Goal: Information Seeking & Learning: Compare options

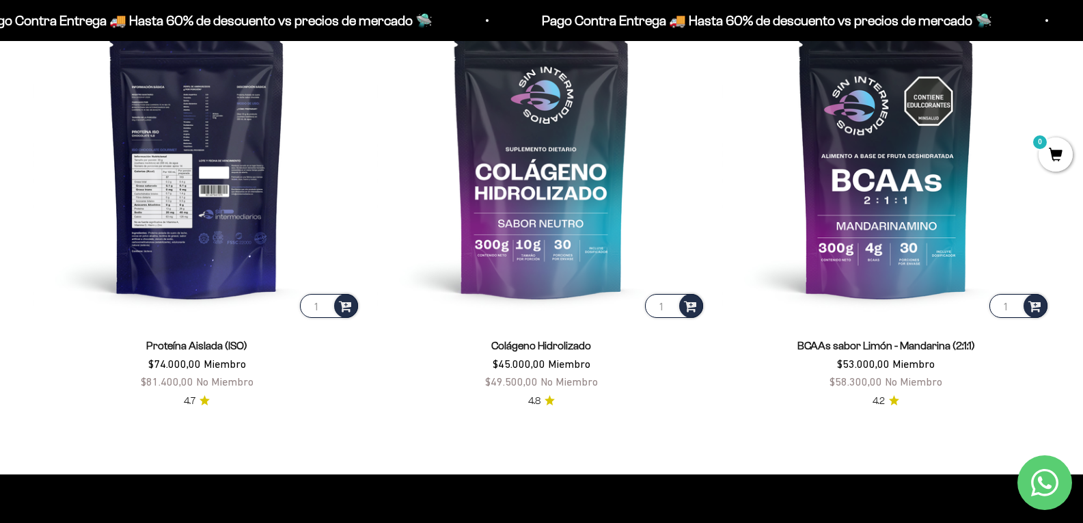
scroll to position [1162, 0]
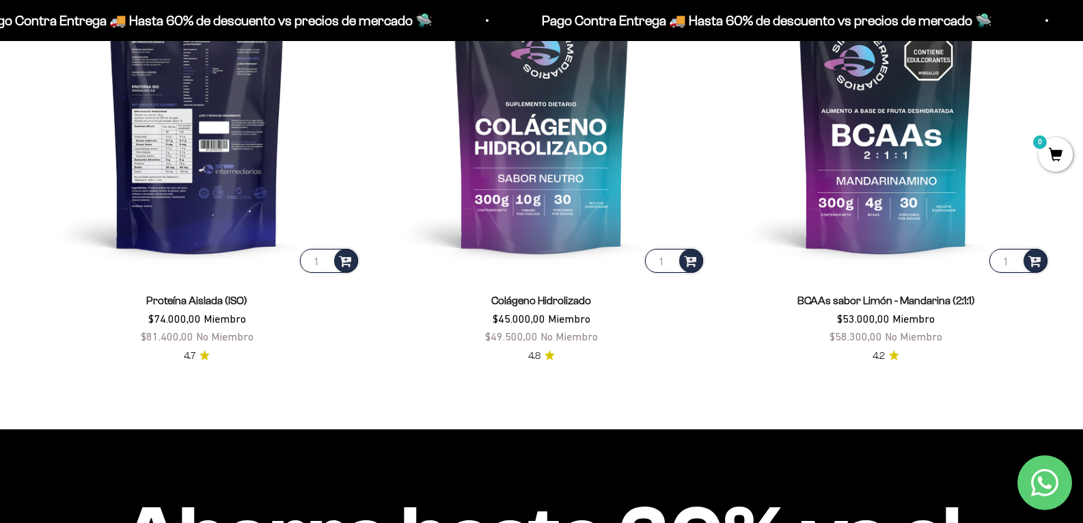
click at [197, 202] on img at bounding box center [197, 111] width 328 height 328
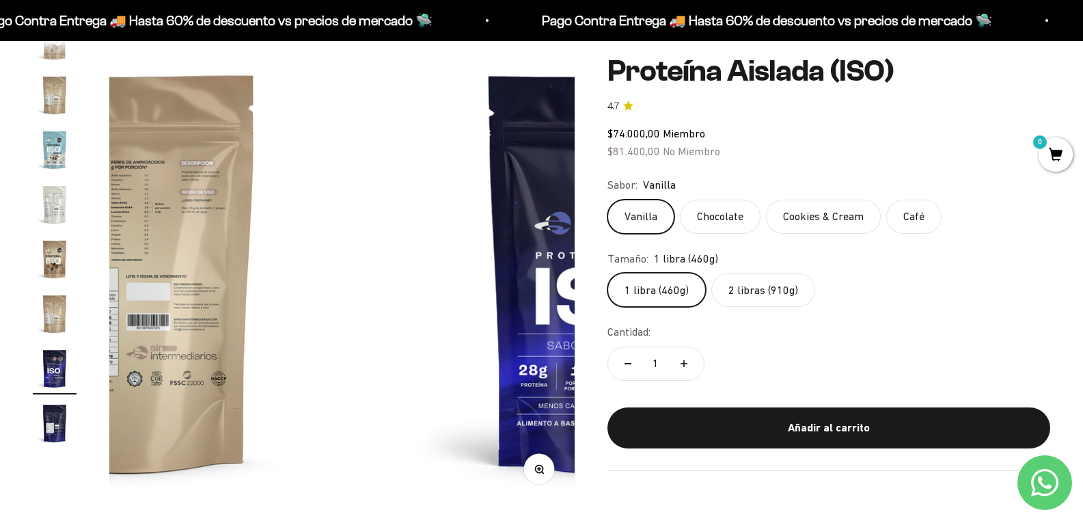
click at [730, 198] on fieldset "Sabor: Vanilla Vanilla Chocolate Cookies & Cream Café" at bounding box center [828, 204] width 443 height 57
click at [743, 215] on label "Chocolate" at bounding box center [720, 217] width 81 height 34
click at [607, 200] on input "Chocolate" at bounding box center [607, 199] width 1 height 1
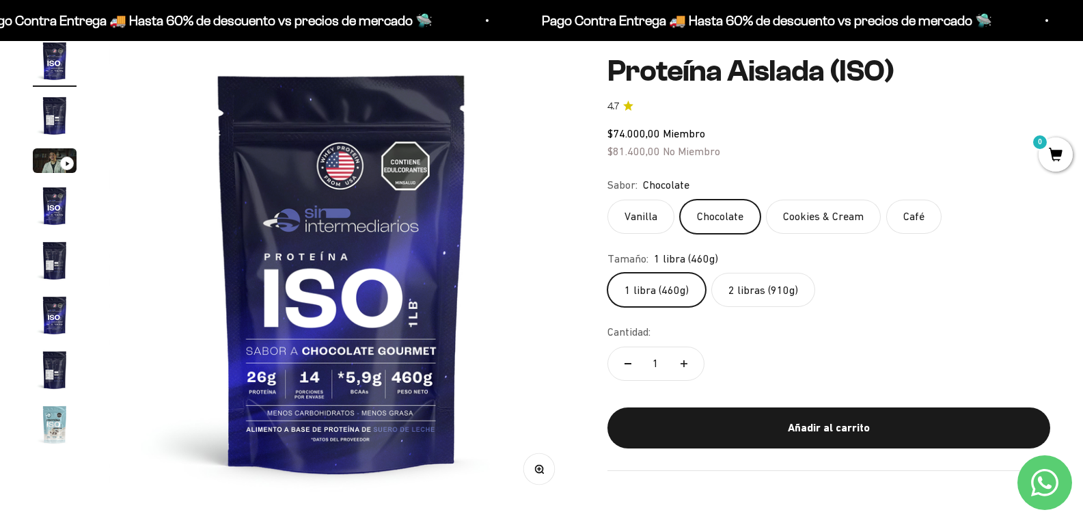
click at [815, 213] on label "Cookies & Cream" at bounding box center [823, 217] width 115 height 34
click at [607, 200] on input "Cookies & Cream" at bounding box center [607, 199] width 1 height 1
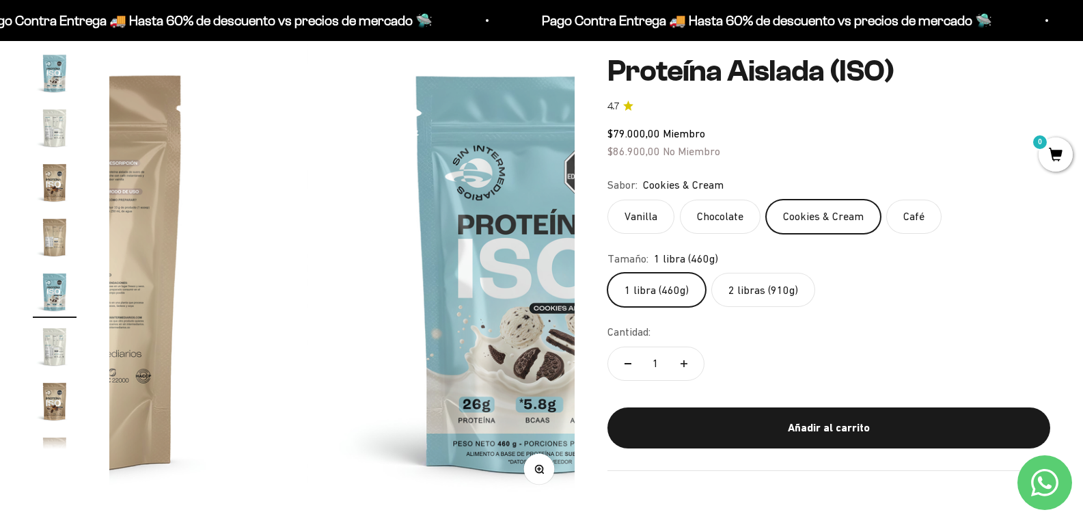
scroll to position [353, 0]
click at [934, 216] on label "Café" at bounding box center [913, 217] width 55 height 34
click at [607, 200] on input "Café" at bounding box center [607, 199] width 1 height 1
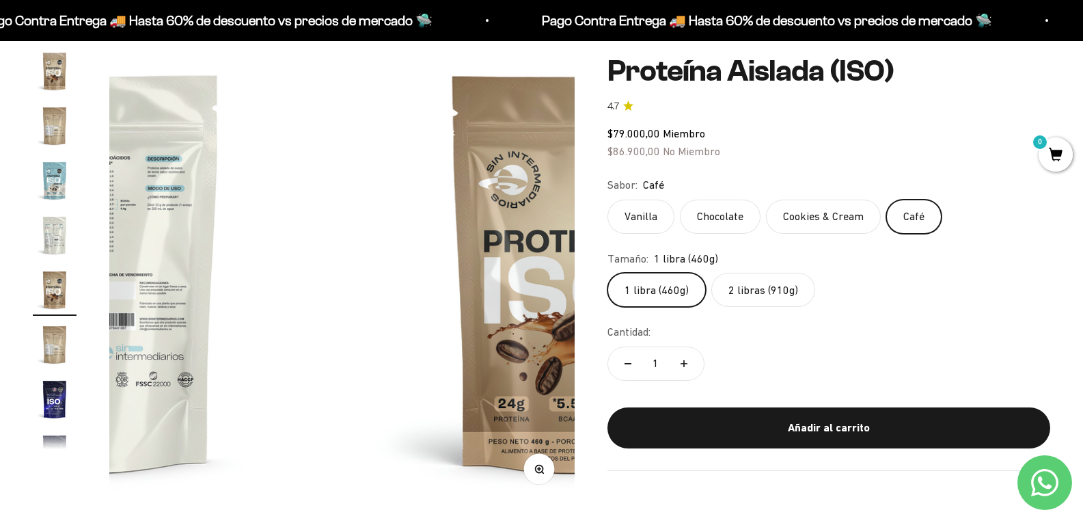
click at [651, 210] on label "Vanilla" at bounding box center [640, 217] width 67 height 34
click at [607, 200] on input "Vanilla" at bounding box center [607, 199] width 1 height 1
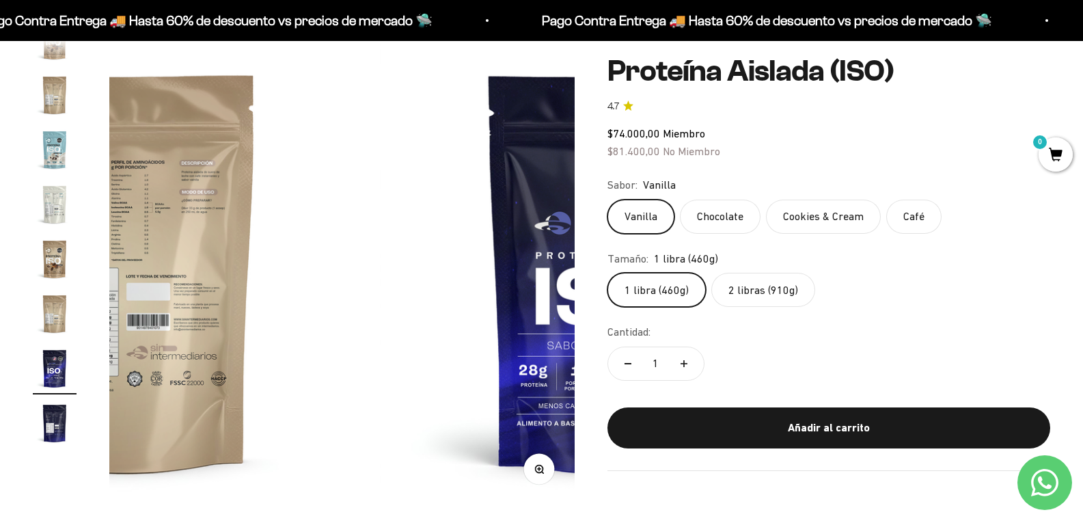
click at [752, 217] on label "Chocolate" at bounding box center [720, 217] width 81 height 34
click at [607, 200] on input "Chocolate" at bounding box center [607, 199] width 1 height 1
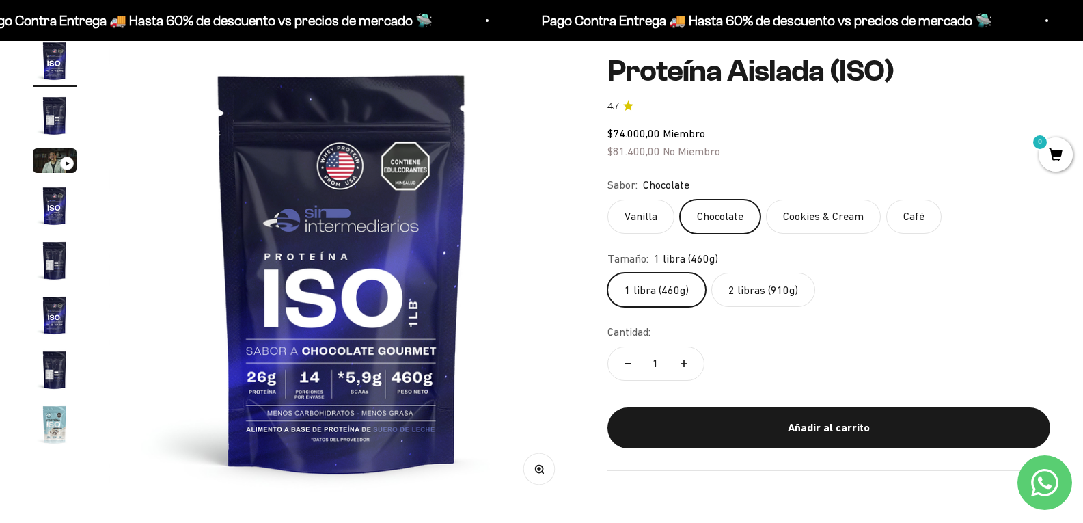
click at [651, 215] on label "Vanilla" at bounding box center [640, 217] width 67 height 34
click at [607, 200] on input "Vanilla" at bounding box center [607, 199] width 1 height 1
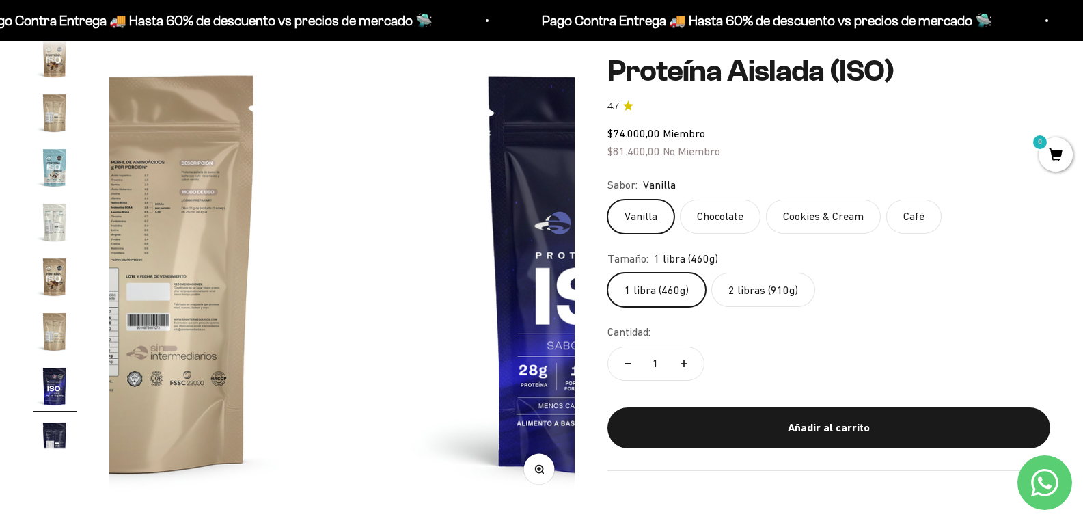
scroll to position [493, 0]
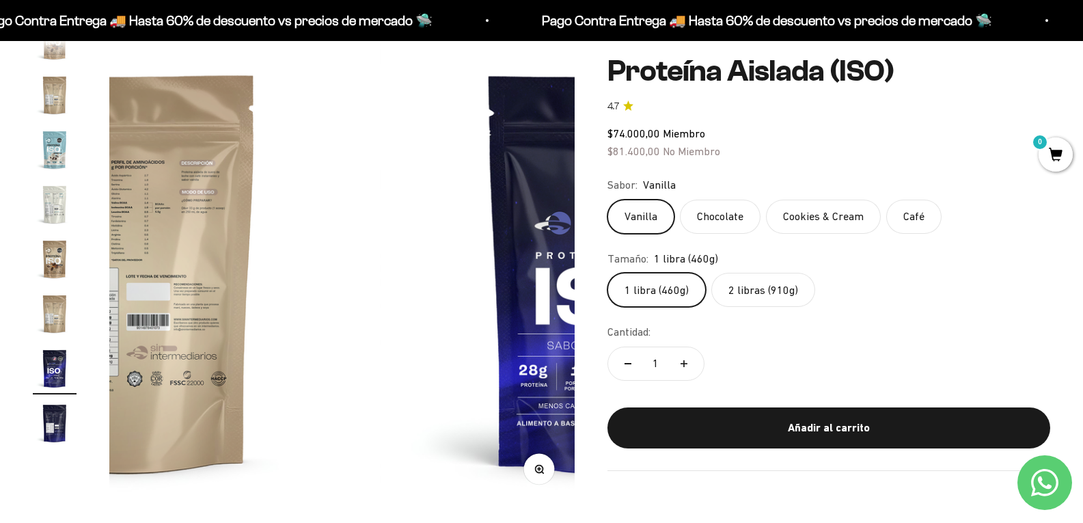
click at [719, 217] on label "Chocolate" at bounding box center [720, 217] width 81 height 34
click at [607, 200] on input "Chocolate" at bounding box center [607, 199] width 1 height 1
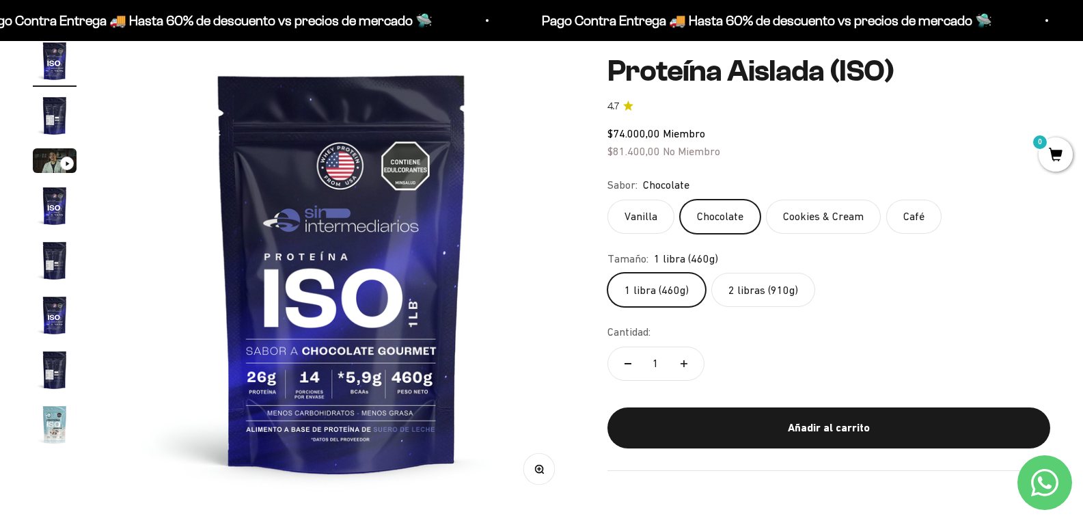
click at [760, 292] on label "2 libras (910g)" at bounding box center [763, 290] width 104 height 34
click at [607, 273] on input "2 libras (910g)" at bounding box center [607, 272] width 1 height 1
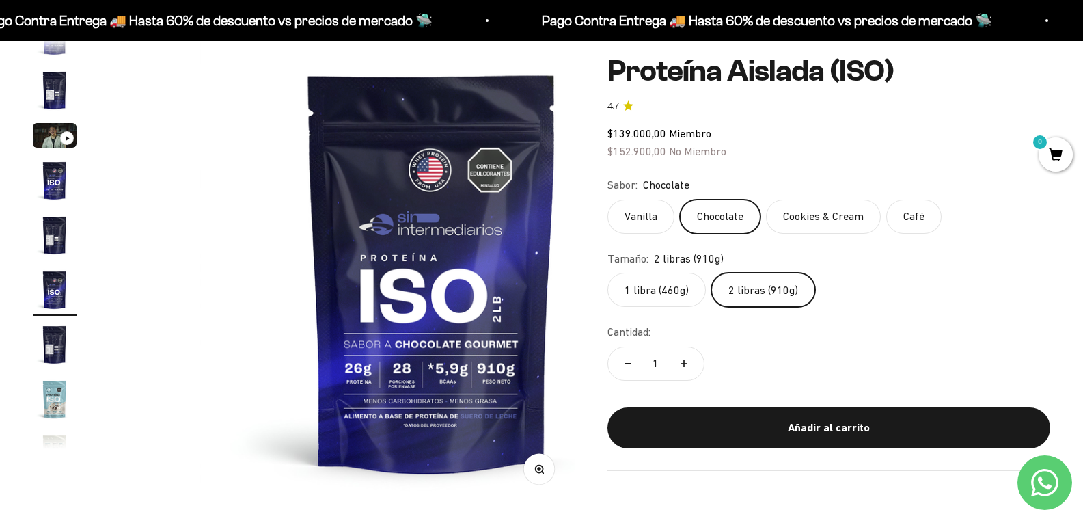
click at [684, 283] on label "1 libra (460g)" at bounding box center [656, 290] width 98 height 34
click at [607, 273] on input "1 libra (460g)" at bounding box center [607, 272] width 1 height 1
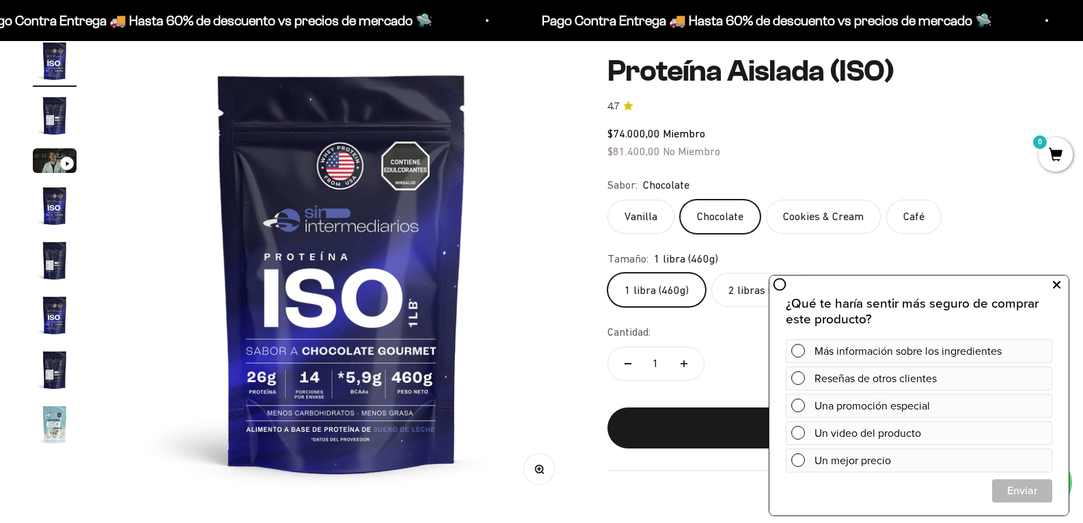
click at [1052, 289] on button at bounding box center [1056, 285] width 25 height 22
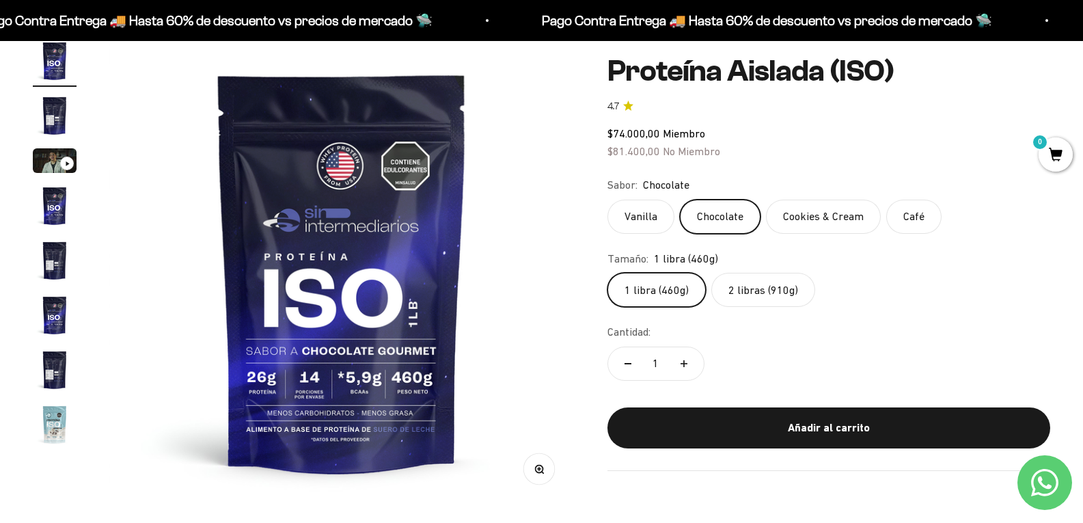
click at [790, 286] on label "2 libras (910g)" at bounding box center [763, 290] width 104 height 34
click at [607, 273] on input "2 libras (910g)" at bounding box center [607, 272] width 1 height 1
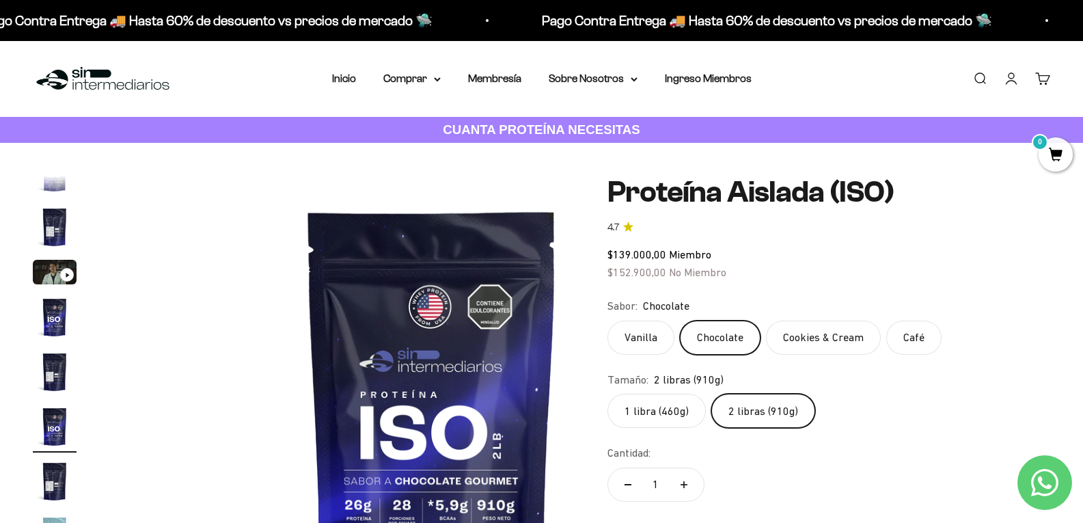
click at [358, 68] on div "Menú Buscar Inicio Comprar Proteínas Ver Todos Whey Iso Vegan Pancakes Pre-Entr…" at bounding box center [541, 79] width 1083 height 76
click at [358, 77] on nav "Inicio Comprar Proteínas Ver Todos Whey Iso Vegan" at bounding box center [542, 79] width 420 height 18
click at [340, 80] on link "Inicio" at bounding box center [344, 78] width 24 height 12
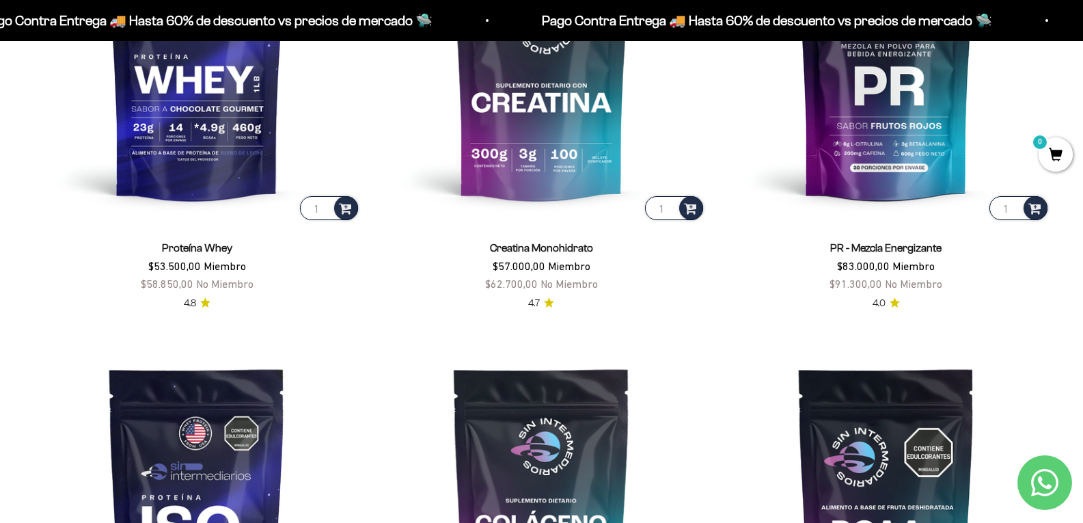
scroll to position [683, 0]
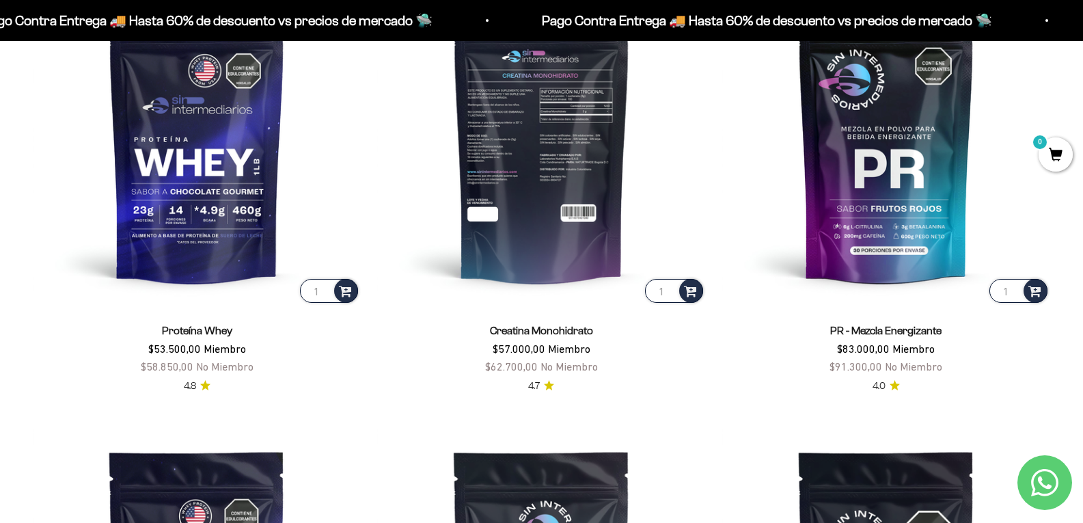
click at [591, 197] on img at bounding box center [541, 141] width 328 height 328
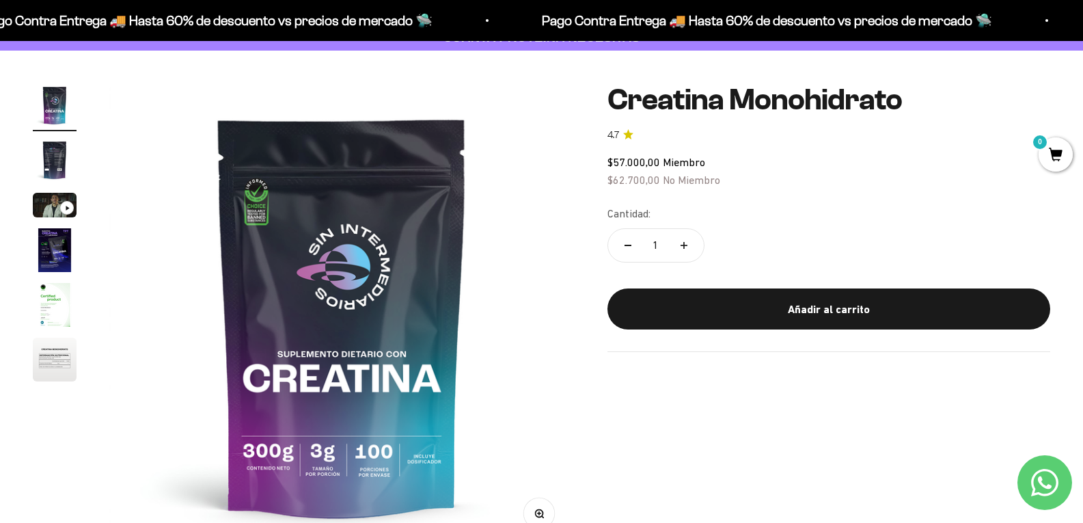
scroll to position [68, 0]
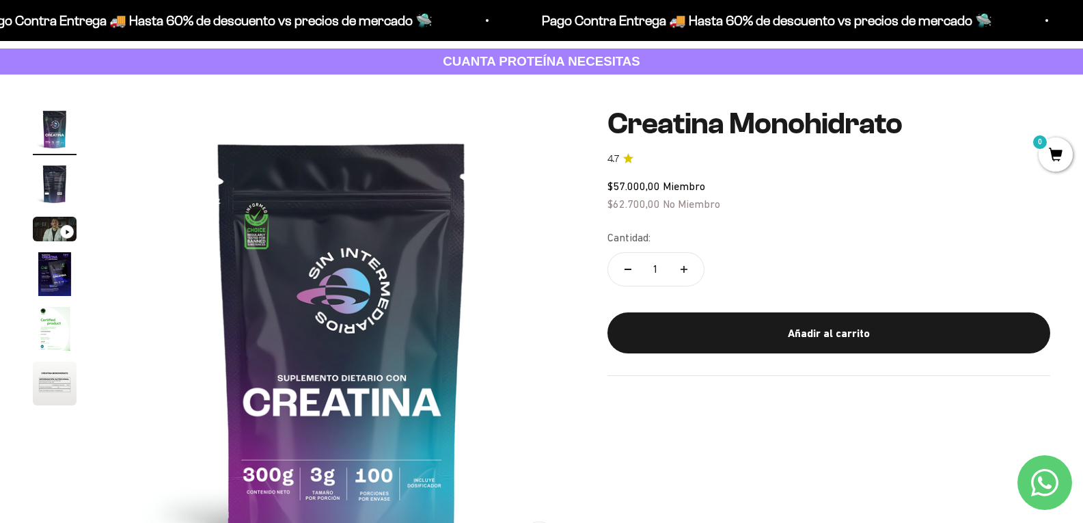
click at [484, 87] on div "Zoom Ir al artículo 1 Ir al artículo 2 Ir al artículo 3 Ir al artículo 4 Ir al …" at bounding box center [541, 339] width 1083 height 531
click at [44, 197] on img "Ir al artículo 2" at bounding box center [55, 184] width 44 height 44
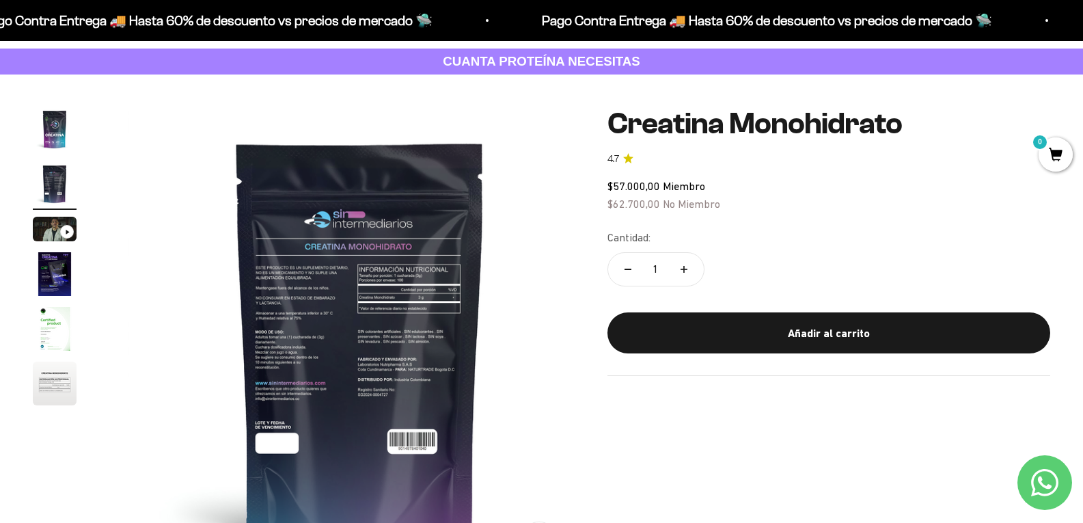
click at [249, 292] on img at bounding box center [360, 339] width 465 height 465
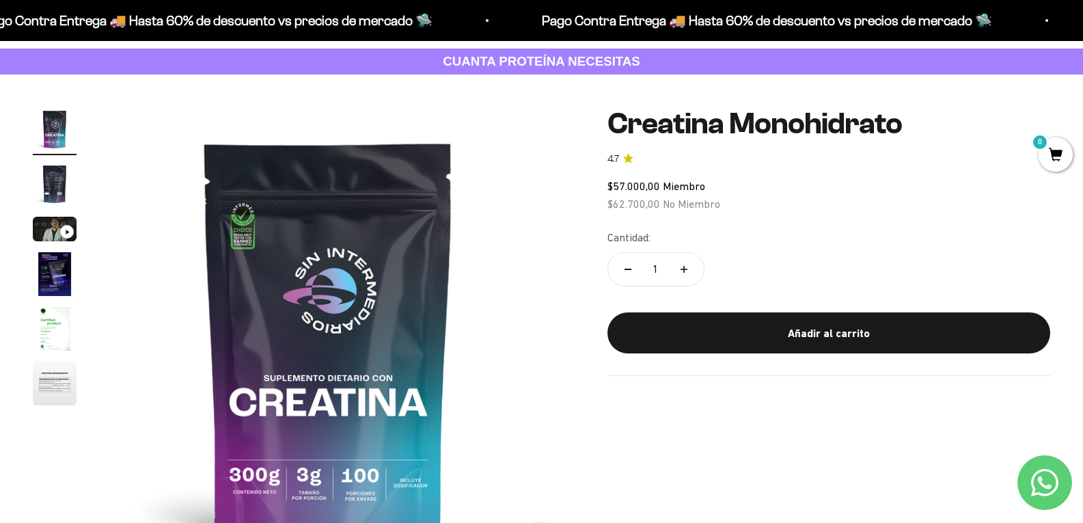
scroll to position [0, 0]
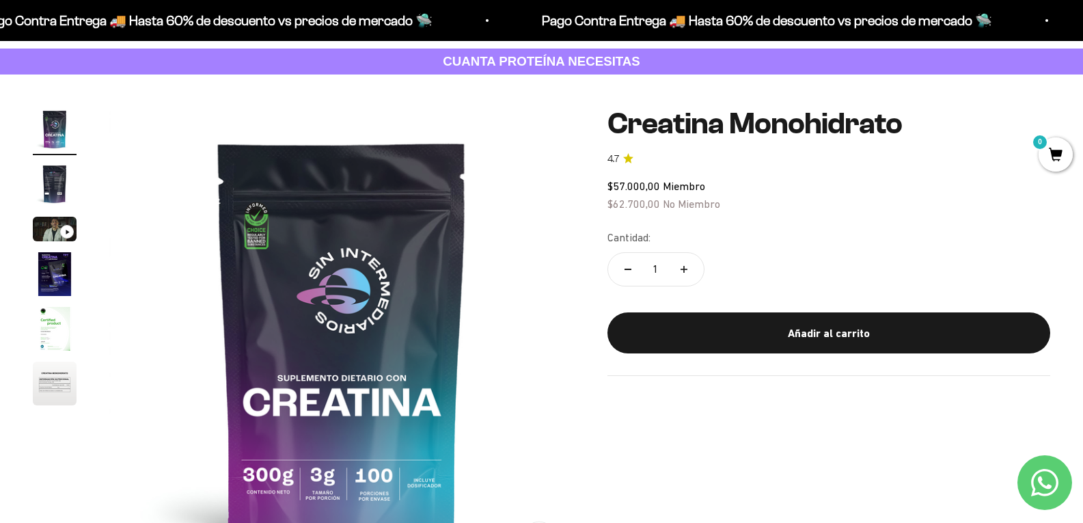
drag, startPoint x: 49, startPoint y: 178, endPoint x: 182, endPoint y: 219, distance: 138.8
click at [49, 179] on img "Ir al artículo 2" at bounding box center [55, 184] width 44 height 44
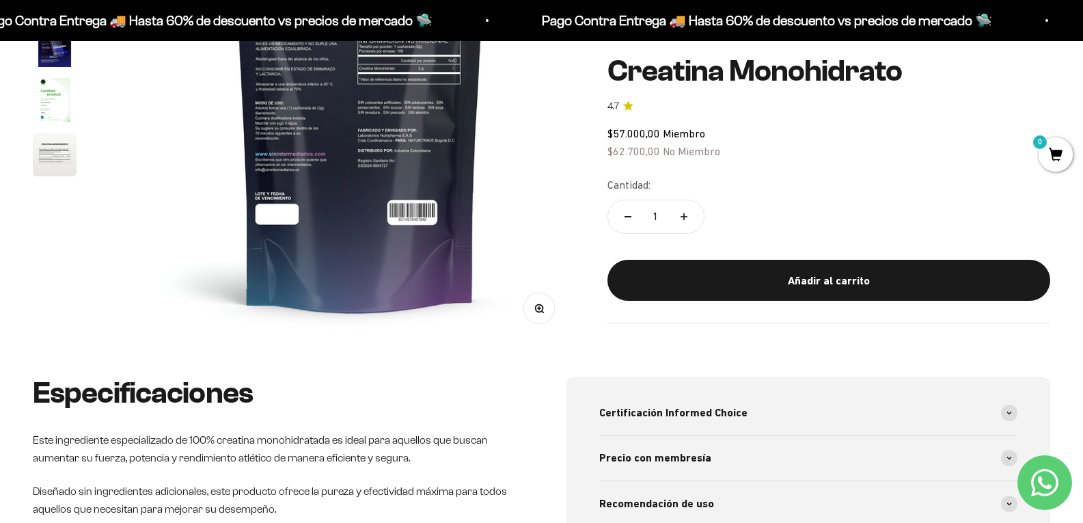
scroll to position [273, 0]
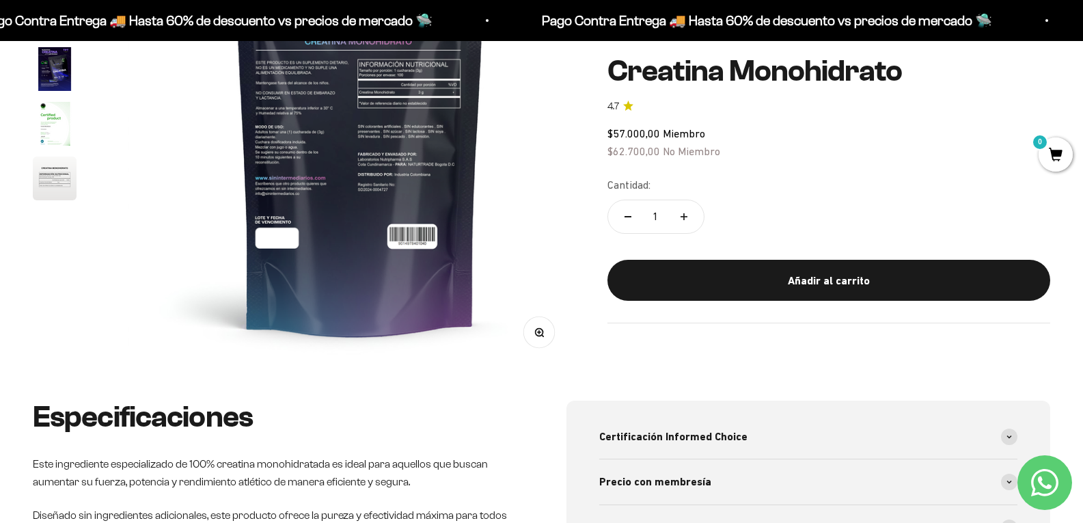
click at [534, 329] on icon "button" at bounding box center [539, 332] width 10 height 10
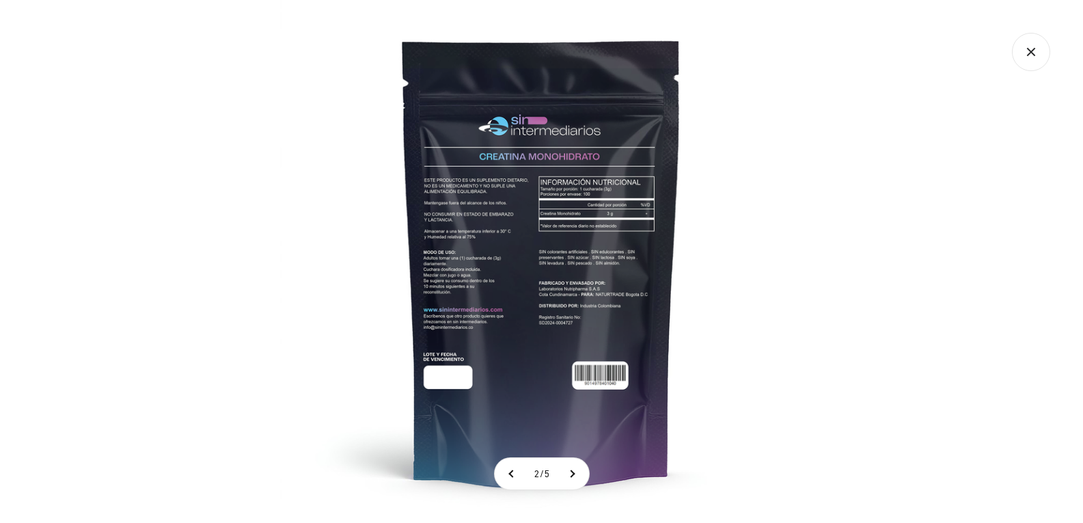
click at [491, 213] on img at bounding box center [541, 261] width 523 height 523
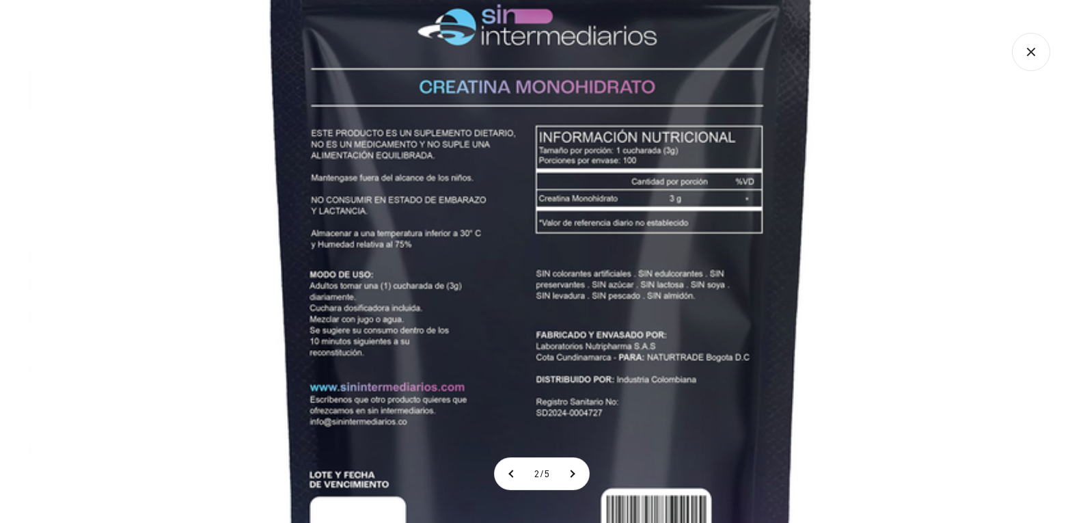
click at [407, 256] on img at bounding box center [541, 292] width 1025 height 1025
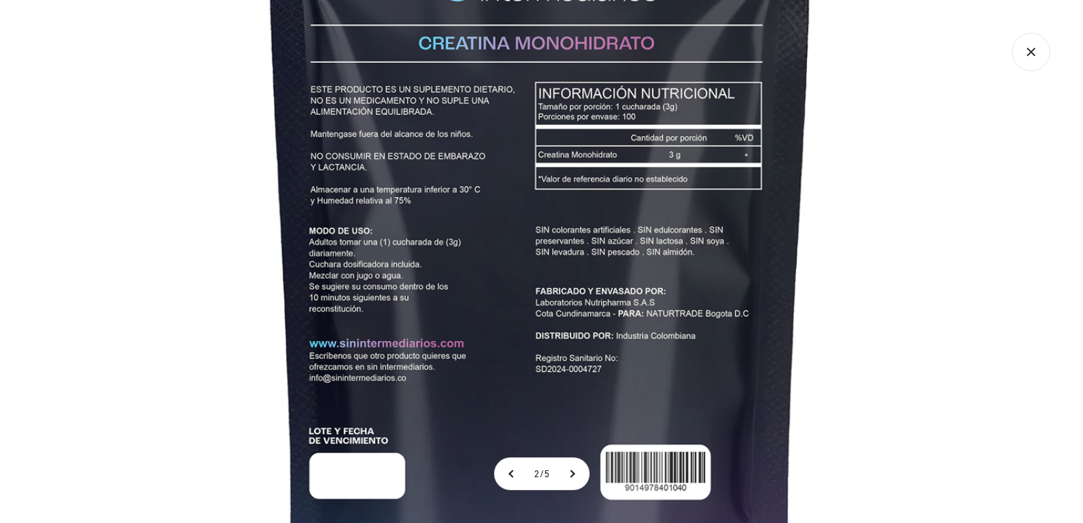
click at [405, 294] on img at bounding box center [540, 248] width 1025 height 1025
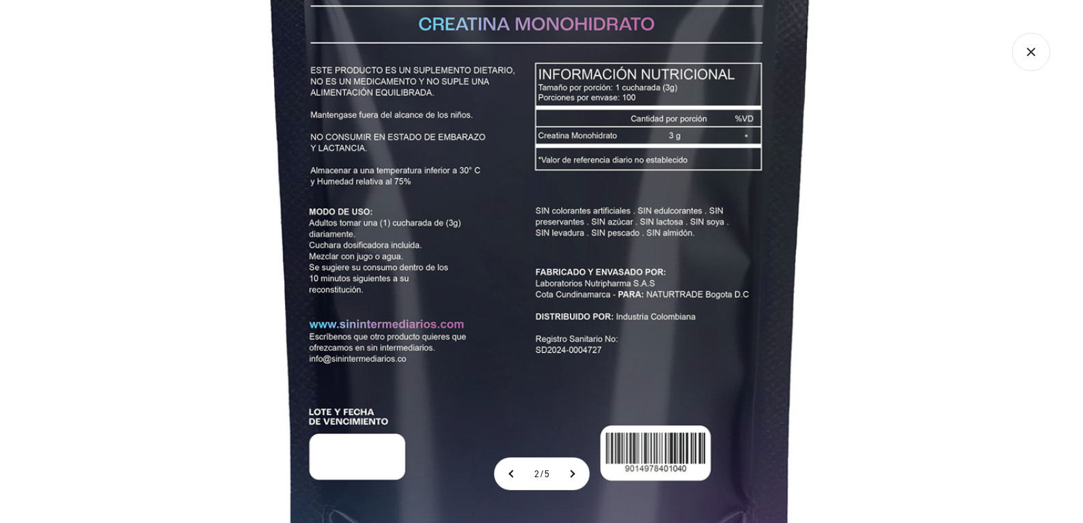
click at [400, 307] on img at bounding box center [540, 229] width 1025 height 1025
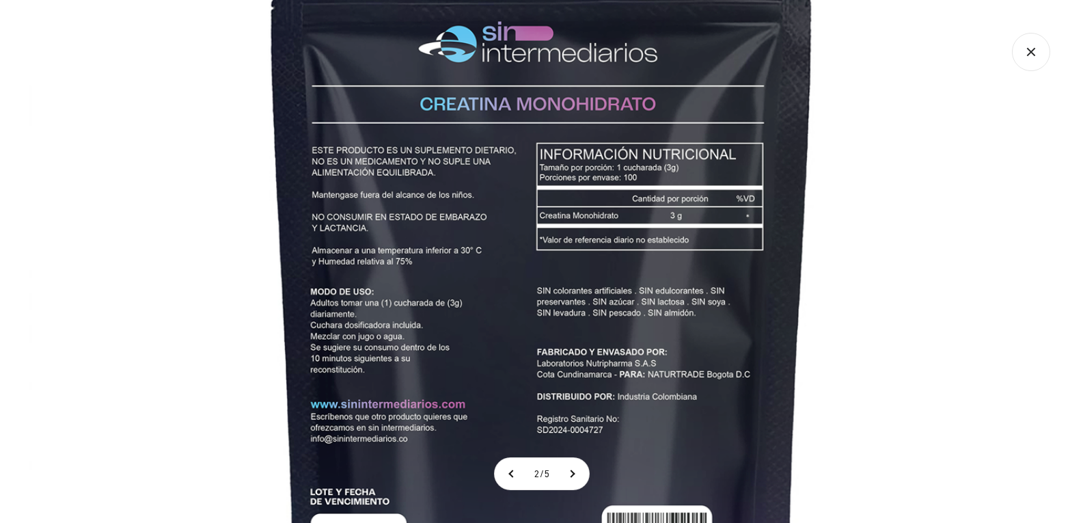
click at [482, 226] on img at bounding box center [541, 309] width 1025 height 1025
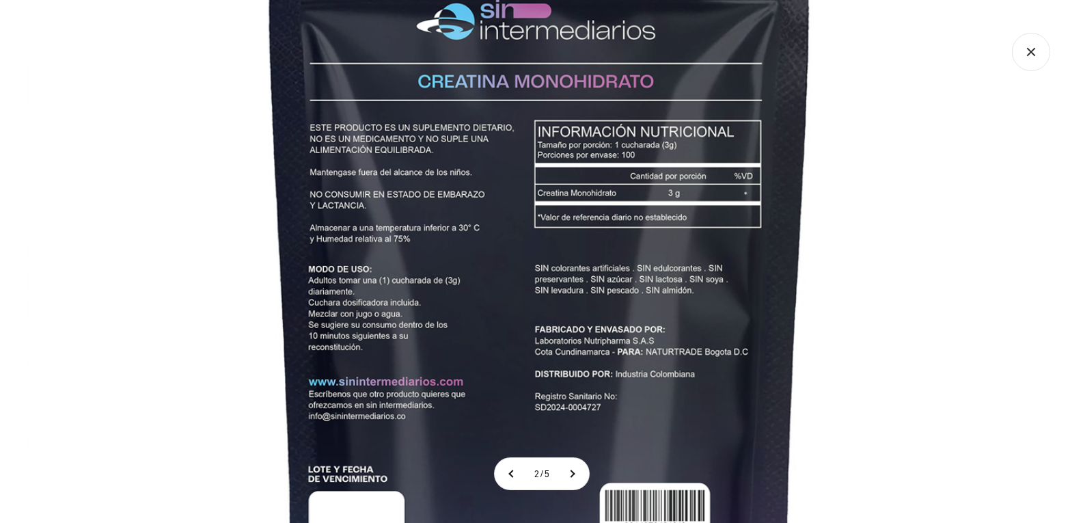
click at [465, 325] on img at bounding box center [539, 286] width 1025 height 1025
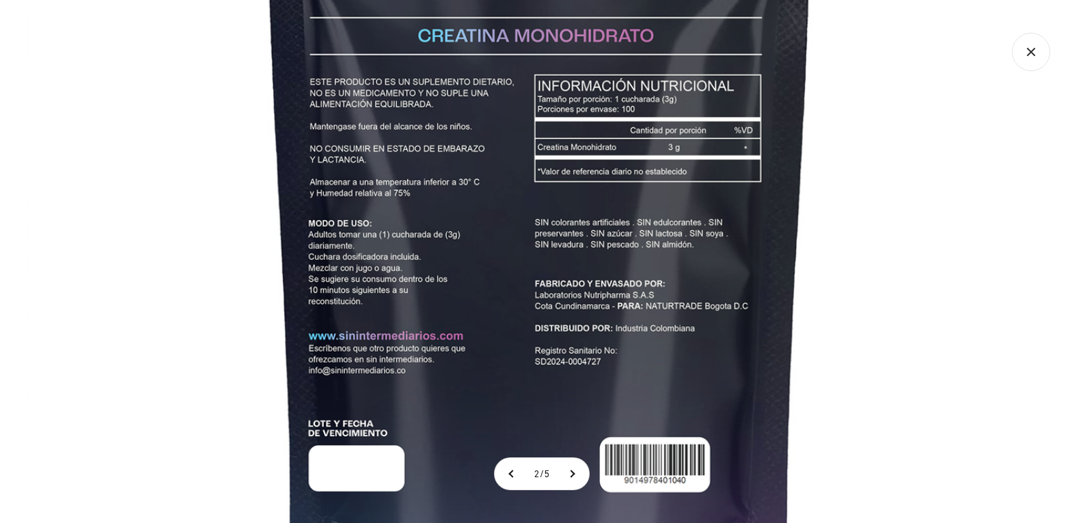
click at [414, 314] on img at bounding box center [539, 241] width 1025 height 1025
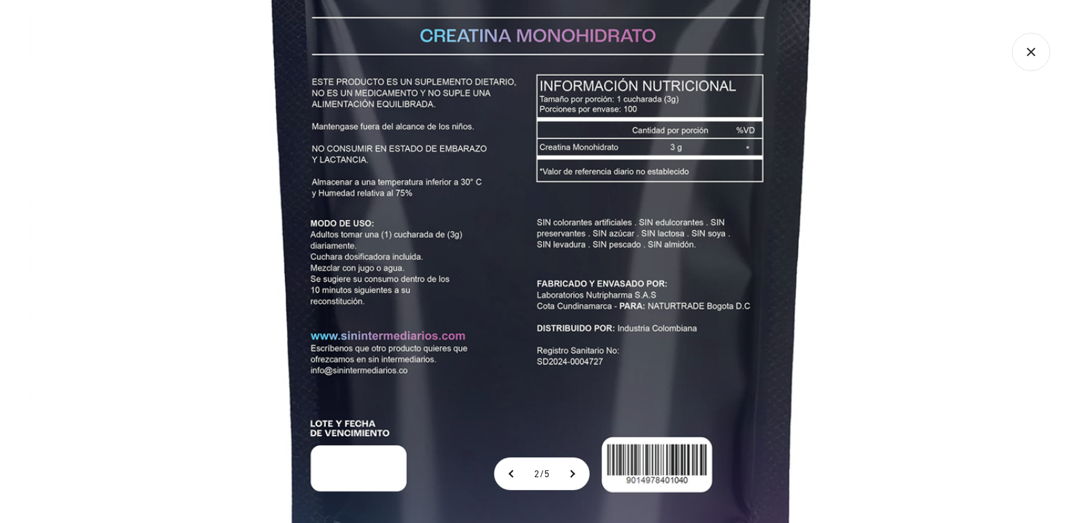
click at [838, 323] on img at bounding box center [541, 241] width 1025 height 1025
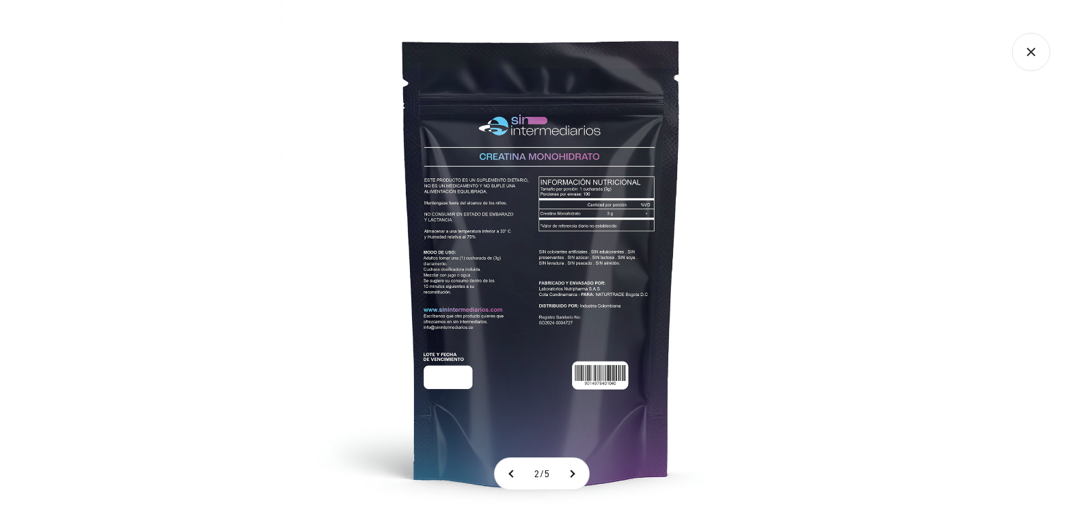
click at [974, 286] on div at bounding box center [541, 261] width 1083 height 523
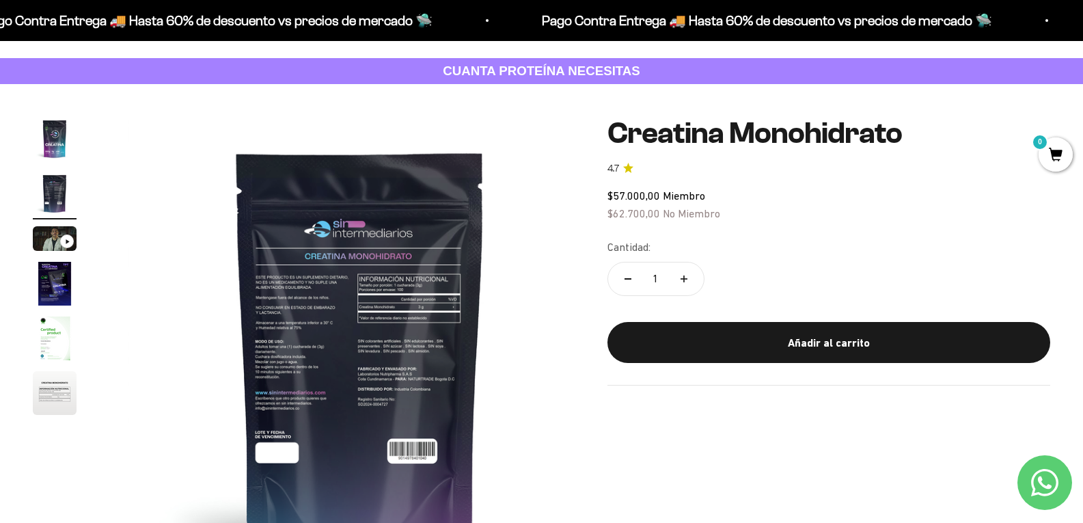
scroll to position [137, 0]
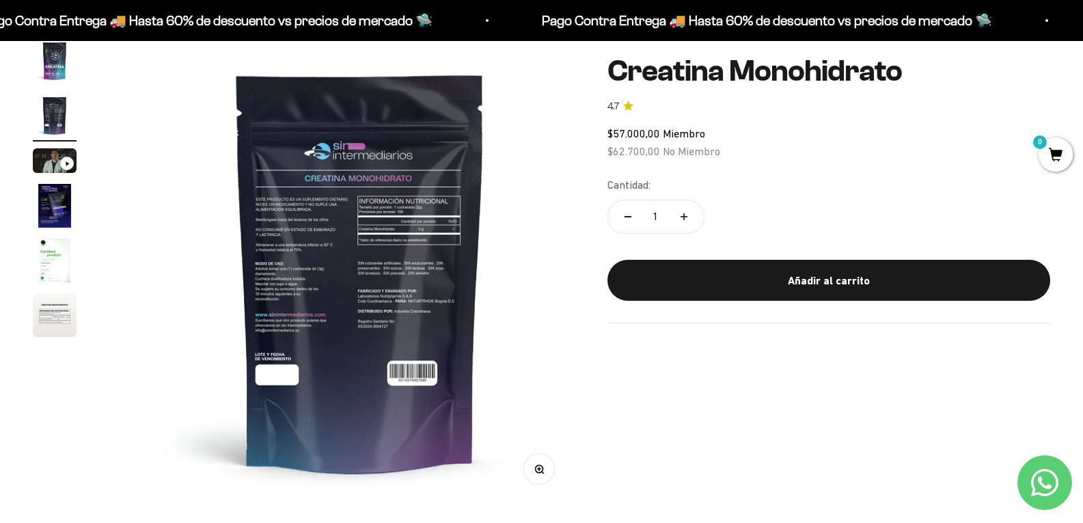
click at [57, 81] on img "Ir al artículo 1" at bounding box center [55, 61] width 44 height 44
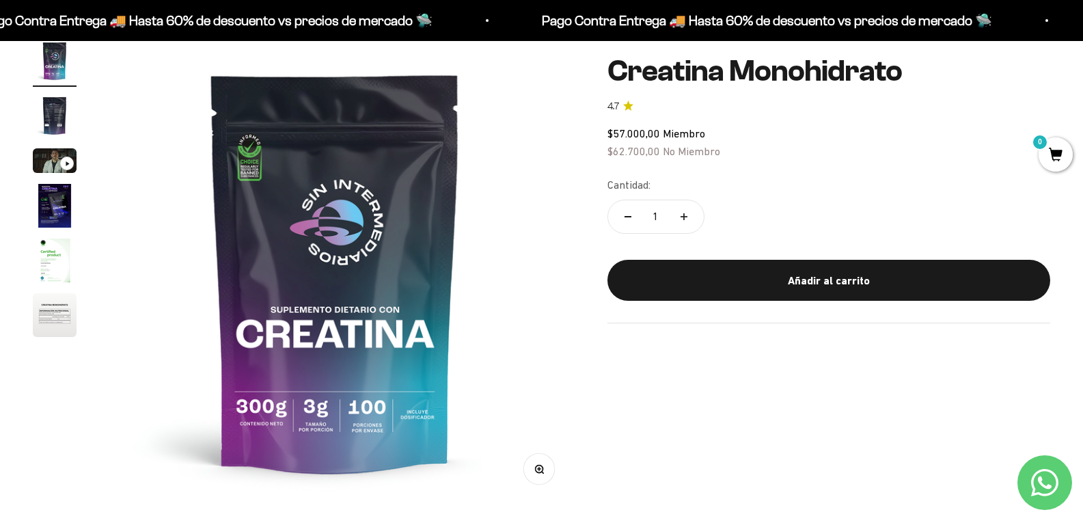
scroll to position [0, 0]
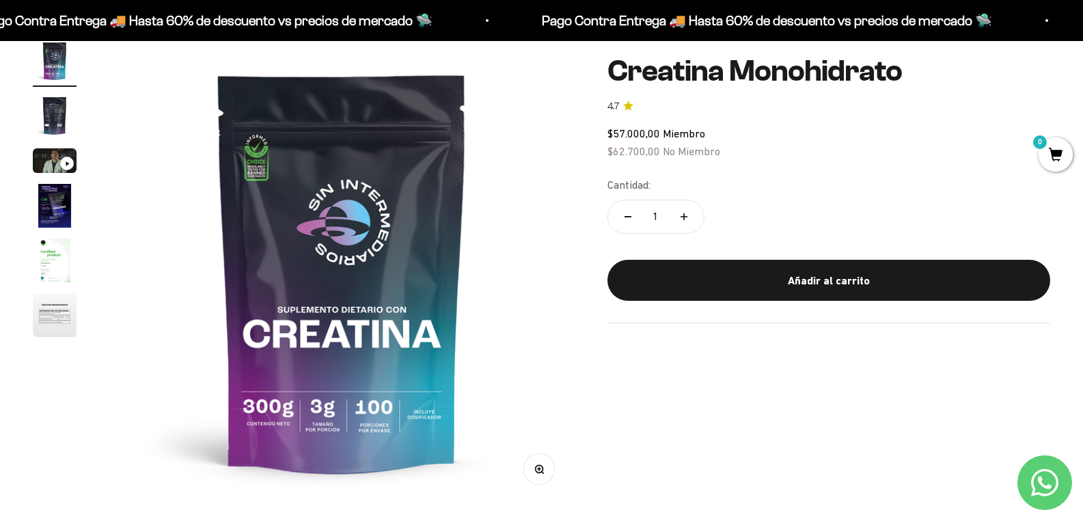
click at [51, 128] on img "Ir al artículo 2" at bounding box center [55, 116] width 44 height 44
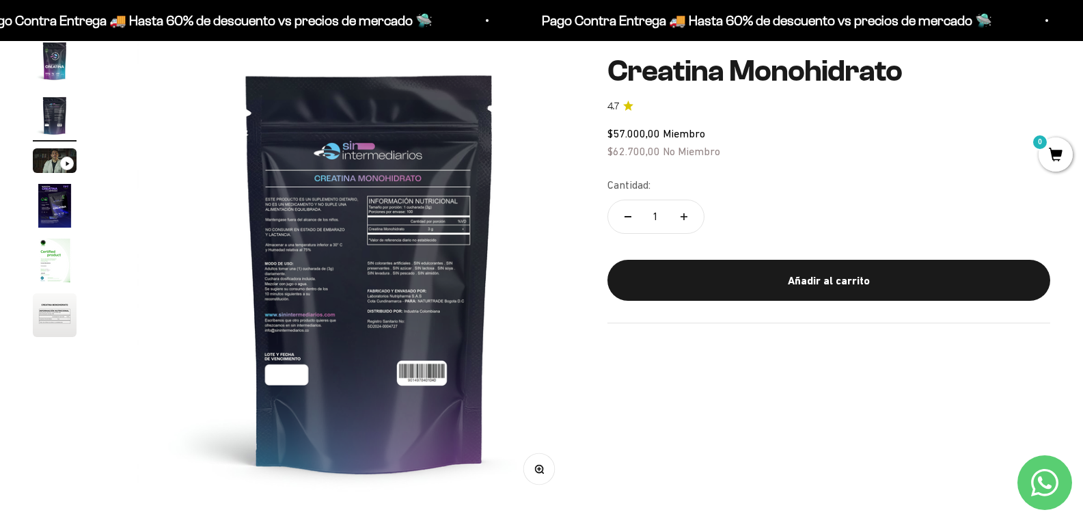
scroll to position [0, 463]
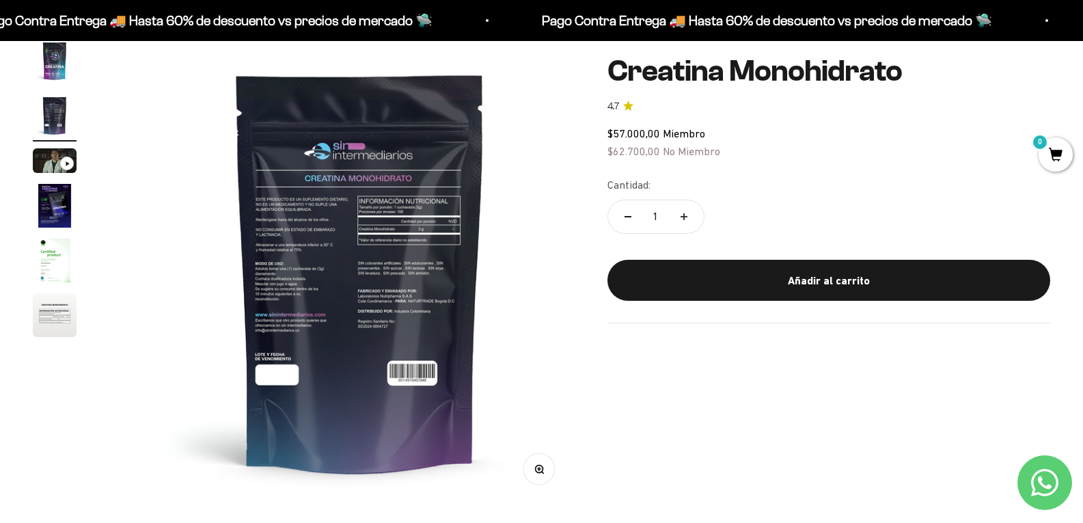
click at [373, 247] on img at bounding box center [360, 271] width 465 height 465
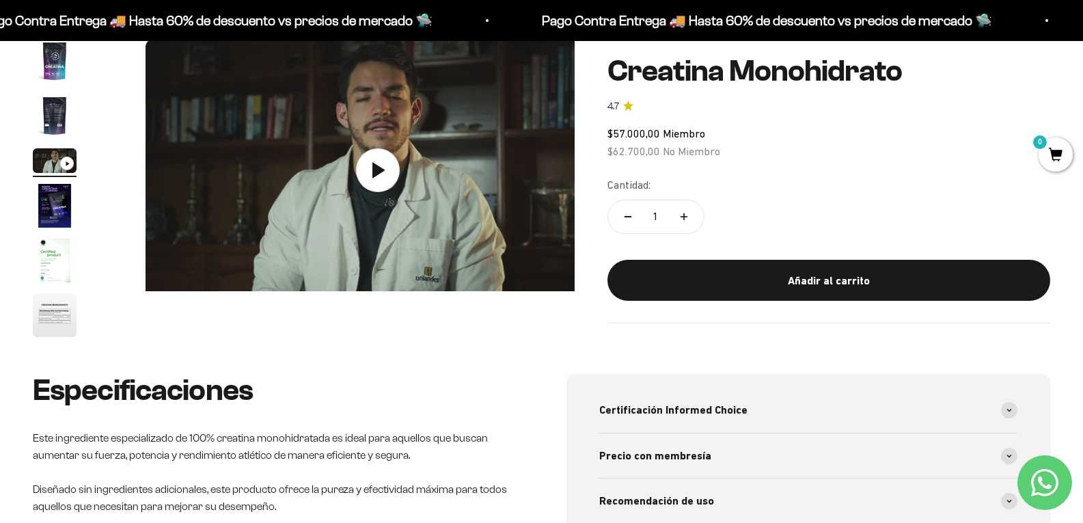
click at [64, 133] on img "Ir al artículo 2" at bounding box center [55, 116] width 44 height 44
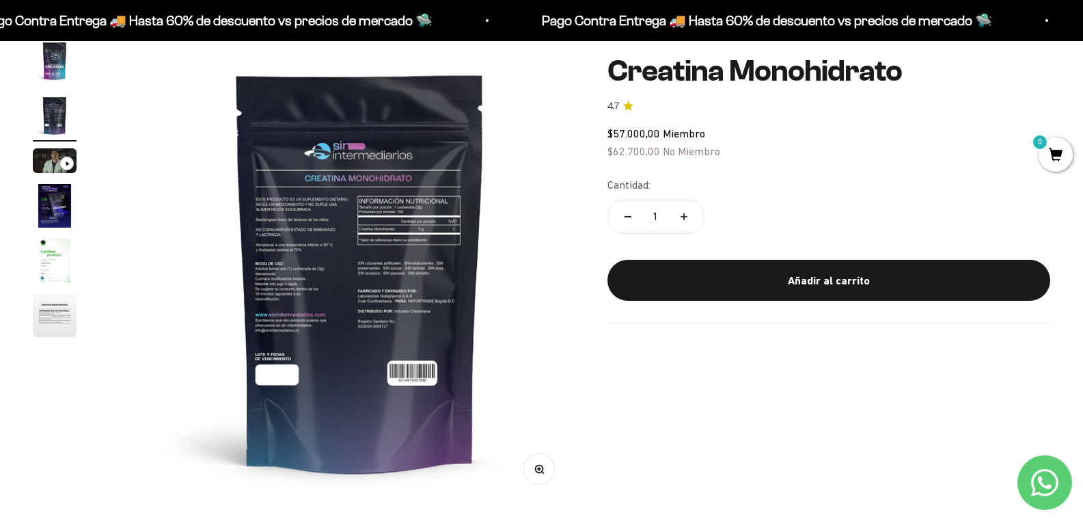
click at [527, 460] on button "Zoom" at bounding box center [538, 468] width 31 height 31
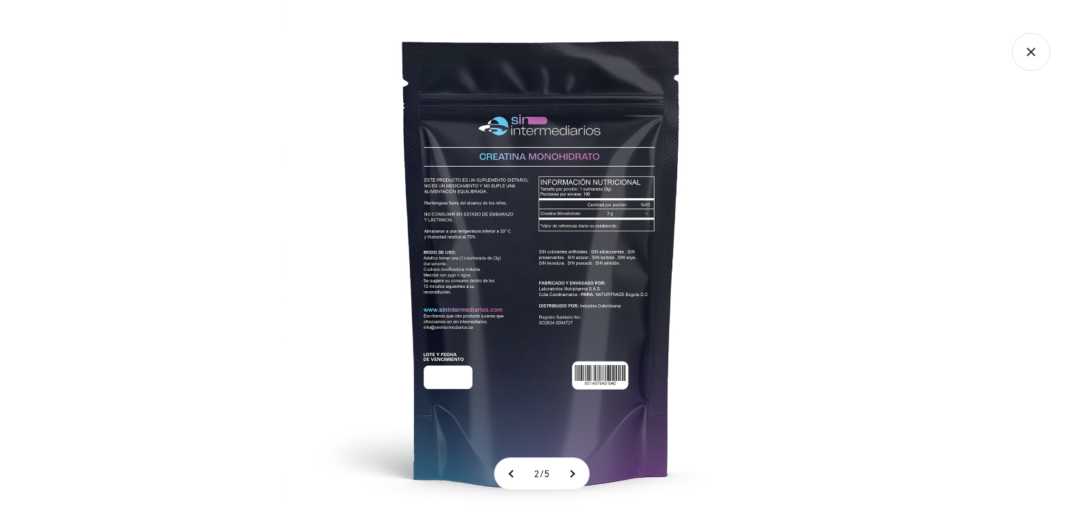
click at [592, 217] on img at bounding box center [541, 261] width 523 height 523
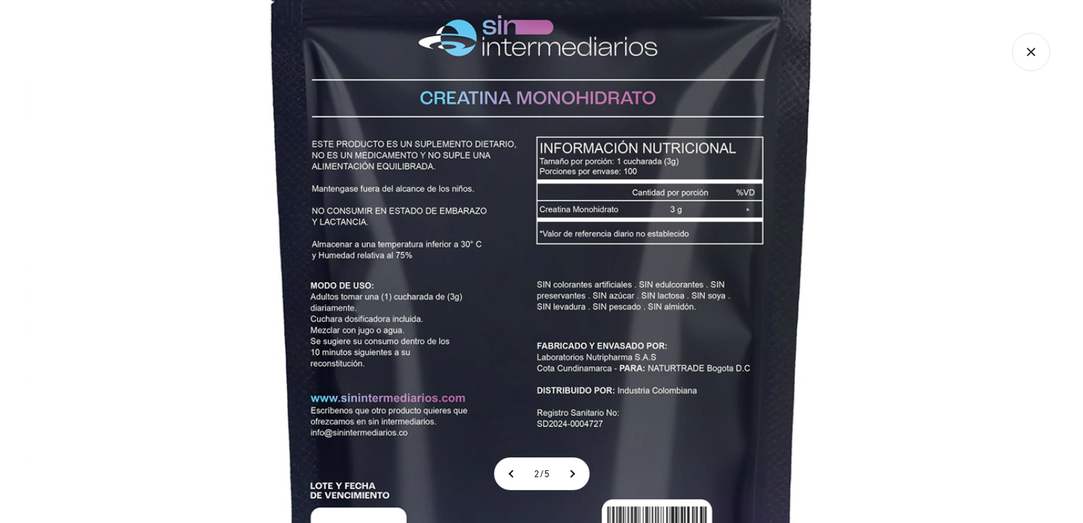
click at [847, 207] on img at bounding box center [541, 303] width 1025 height 1025
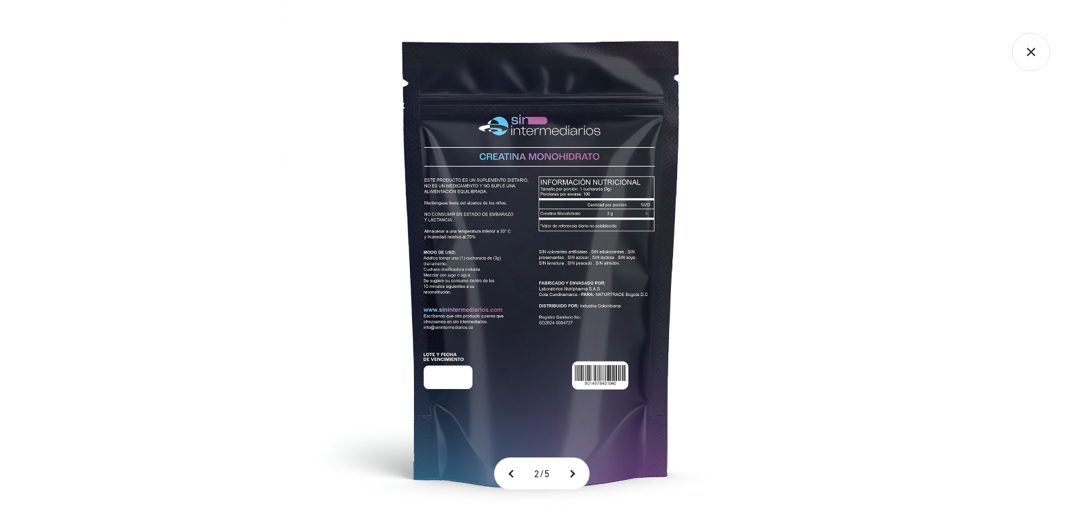
click at [879, 193] on div at bounding box center [541, 261] width 1083 height 523
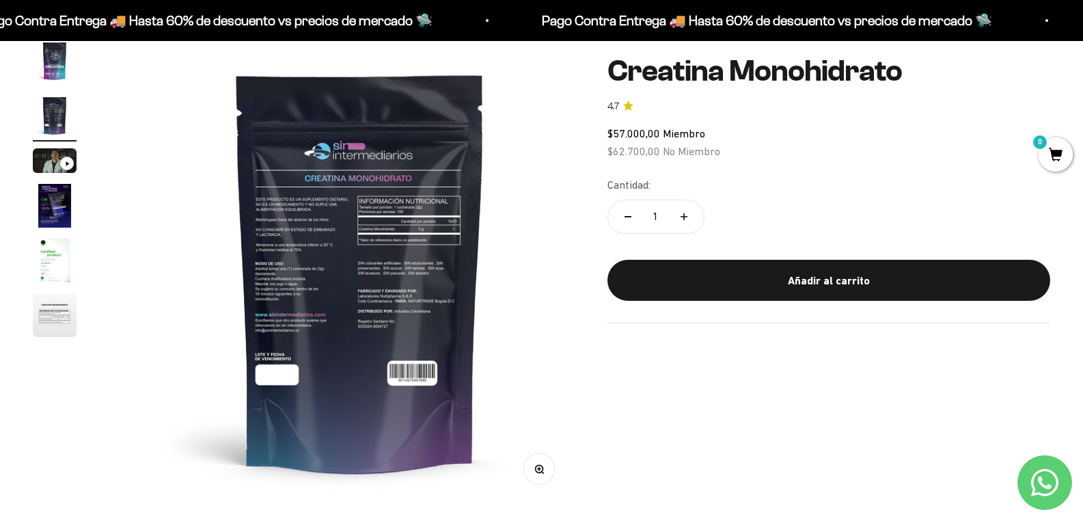
click at [68, 166] on icon "Ir al artículo 3" at bounding box center [67, 163] width 3 height 5
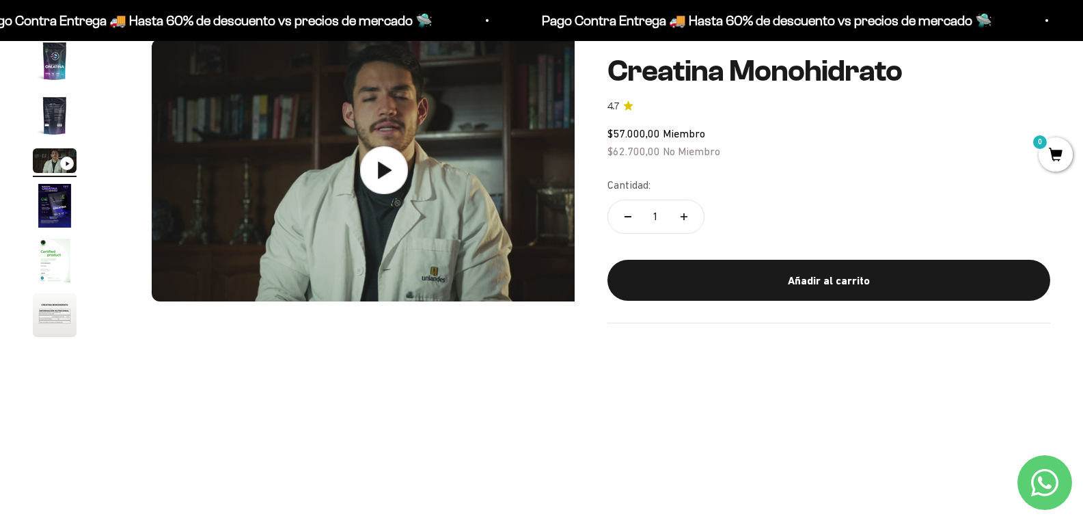
scroll to position [0, 927]
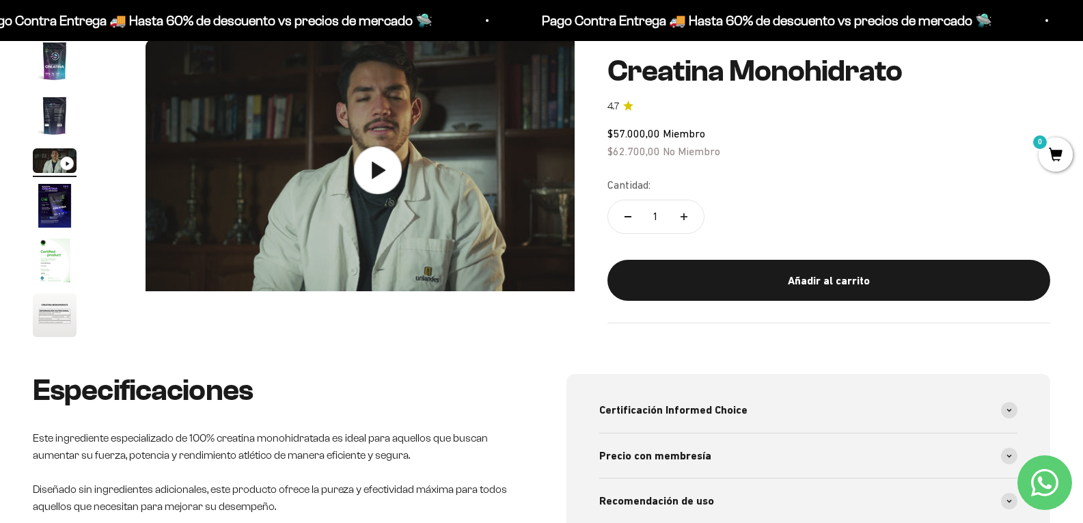
click at [344, 209] on img at bounding box center [378, 170] width 465 height 262
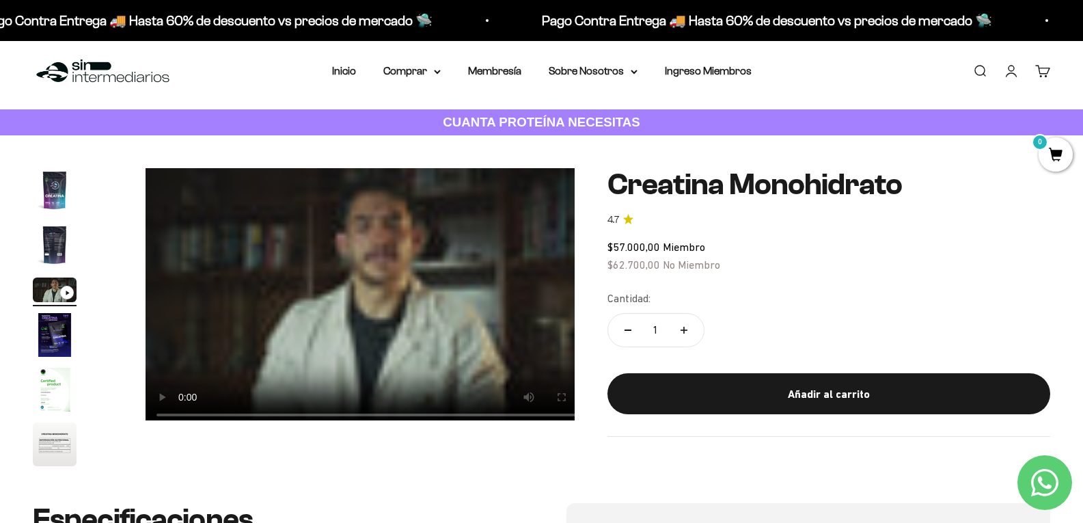
scroll to position [0, 0]
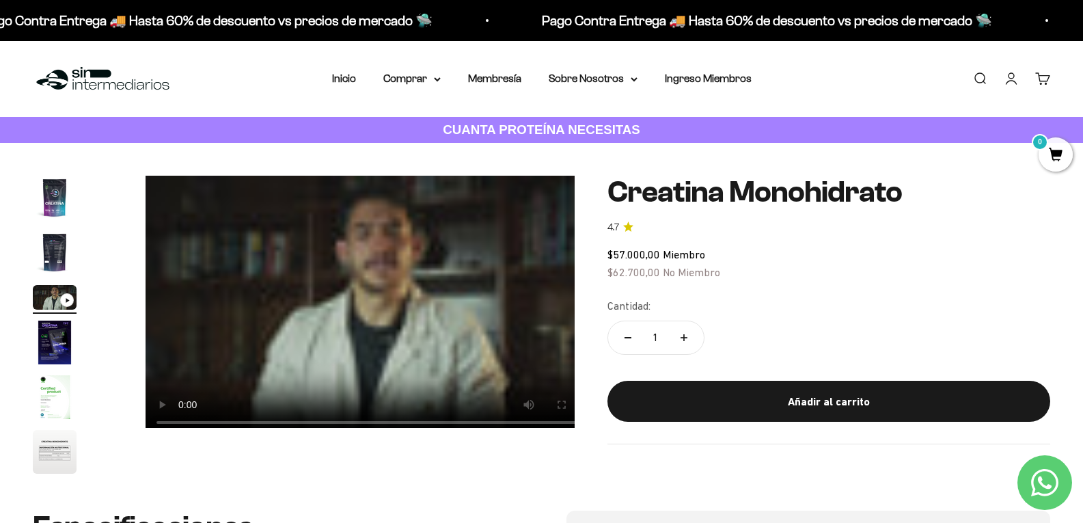
click at [383, 249] on video "Creatina Monohidrato" at bounding box center [378, 307] width 465 height 262
click at [363, 204] on video "Creatina Monohidrato" at bounding box center [378, 307] width 465 height 262
click at [301, 172] on div "Zoom Ir al artículo 1 Ir al artículo 2 Ir al artículo 3 Ir al artículo 4 Ir al …" at bounding box center [541, 327] width 1083 height 368
click at [329, 474] on product-gallery "Zoom Ir al artículo 1 Ir al artículo 2 Ir al artículo 3 Ir al artículo 4 Ir al …" at bounding box center [304, 327] width 542 height 302
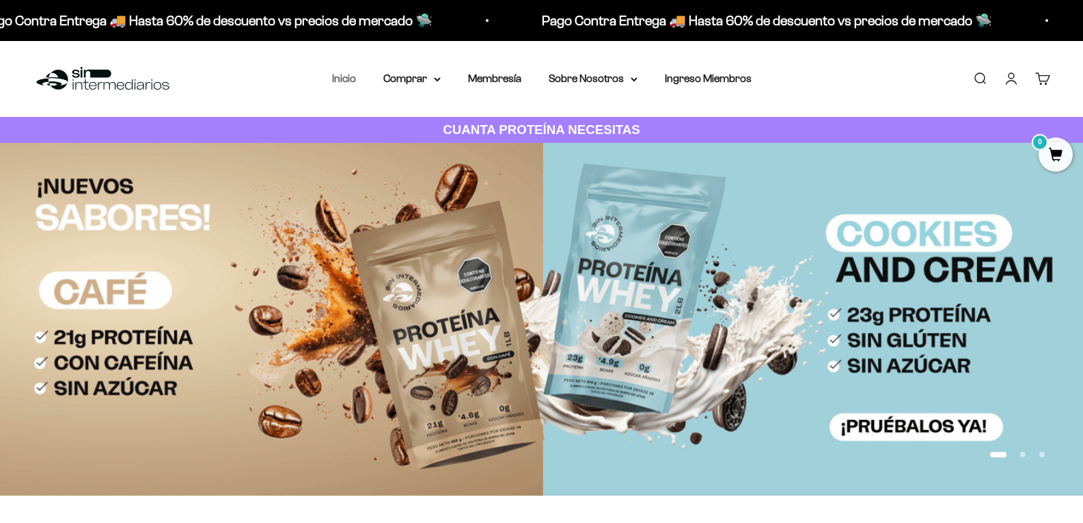
click at [347, 82] on link "Inicio" at bounding box center [344, 78] width 24 height 12
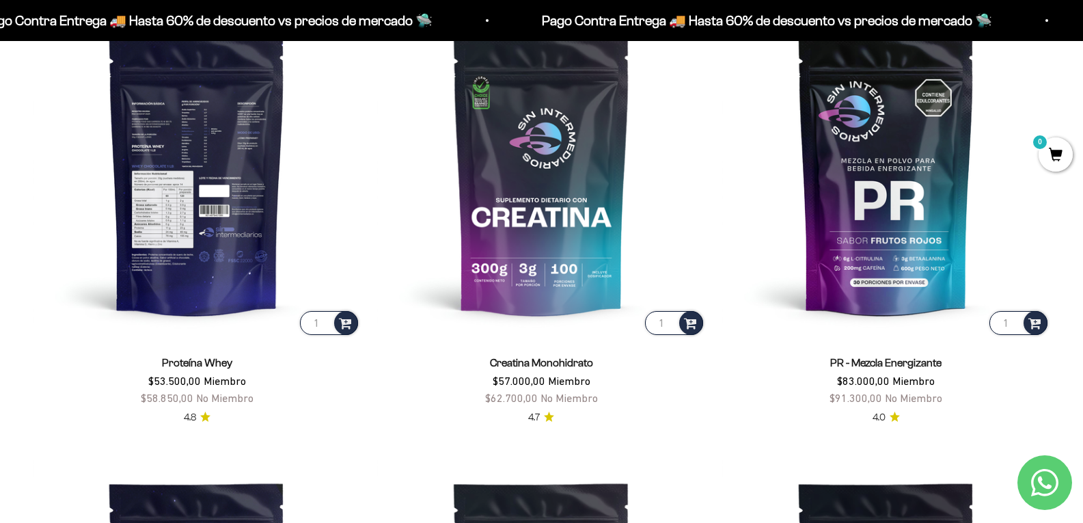
scroll to position [683, 0]
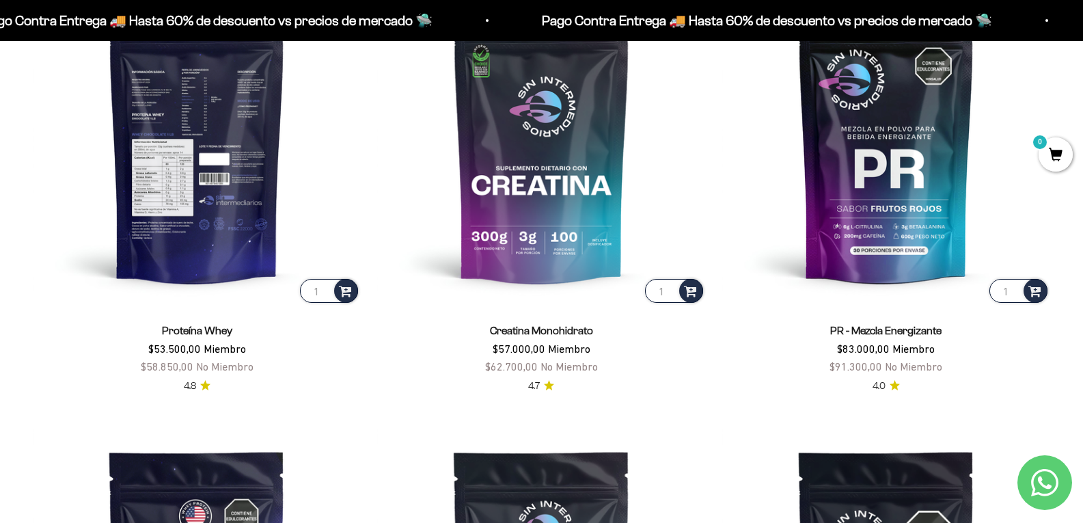
click at [158, 234] on img at bounding box center [197, 141] width 328 height 328
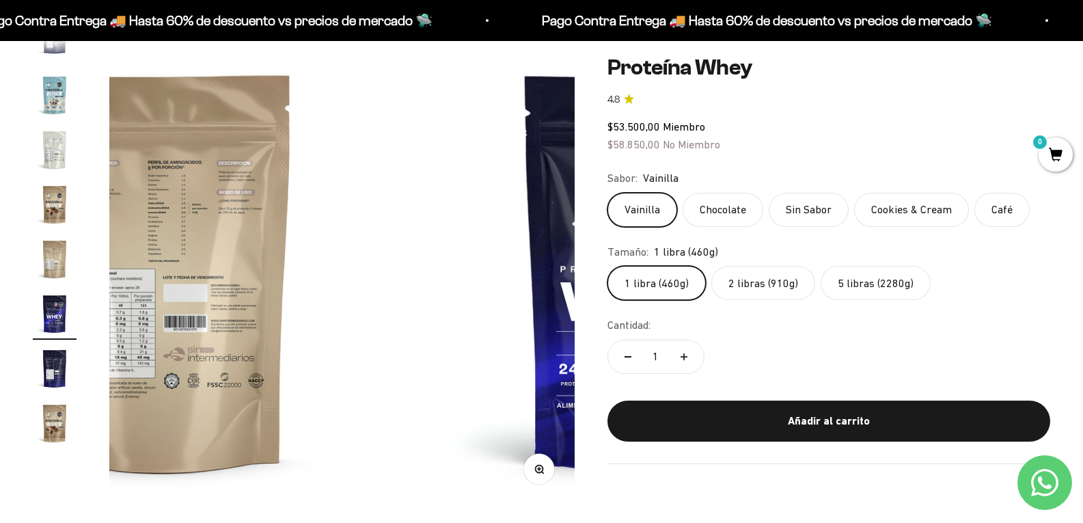
click at [723, 217] on label "Chocolate" at bounding box center [723, 210] width 81 height 34
click at [607, 193] on input "Chocolate" at bounding box center [607, 192] width 1 height 1
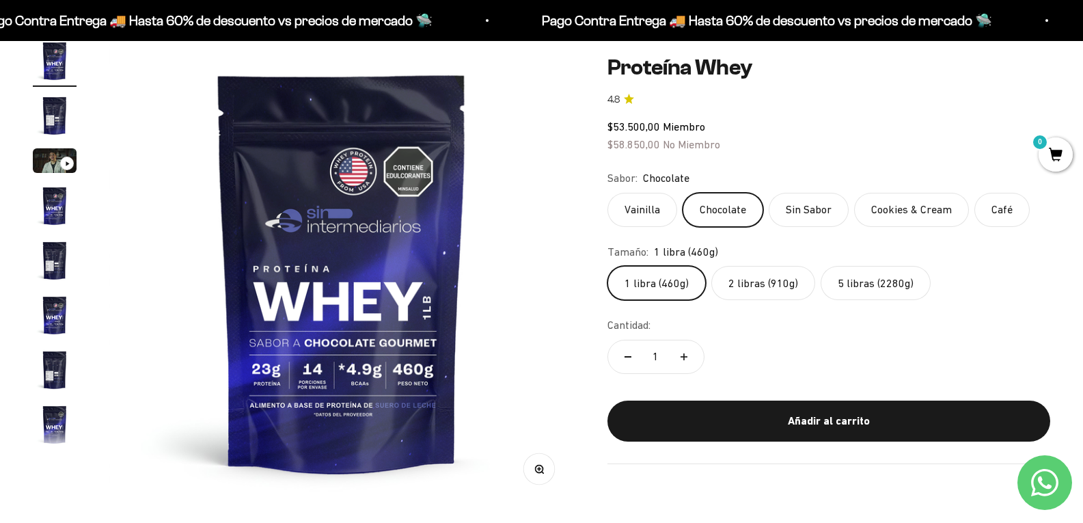
click at [672, 205] on label "Vainilla" at bounding box center [642, 210] width 70 height 34
click at [607, 193] on input "Vainilla" at bounding box center [607, 192] width 1 height 1
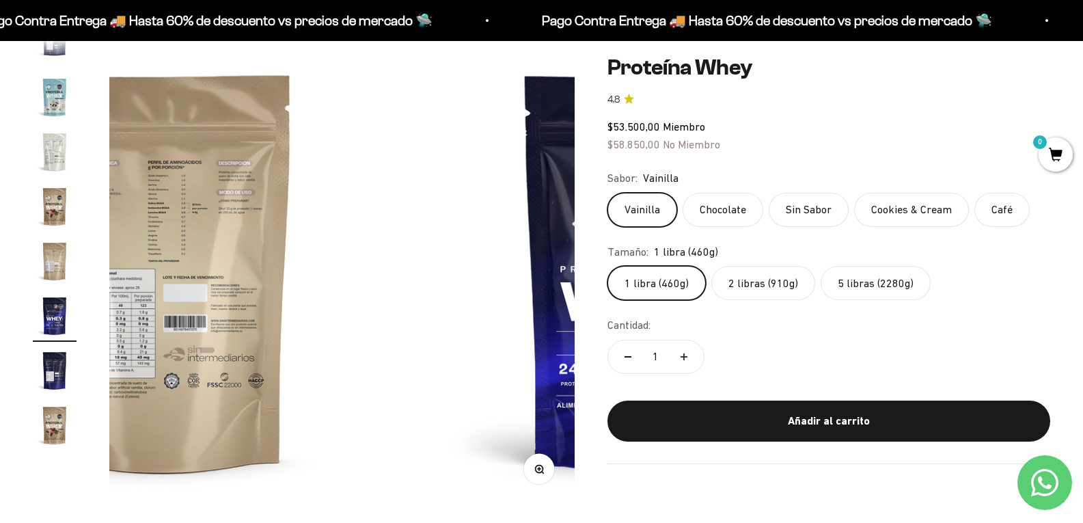
scroll to position [657, 0]
click at [726, 206] on label "Chocolate" at bounding box center [723, 210] width 81 height 34
click at [607, 193] on input "Chocolate" at bounding box center [607, 192] width 1 height 1
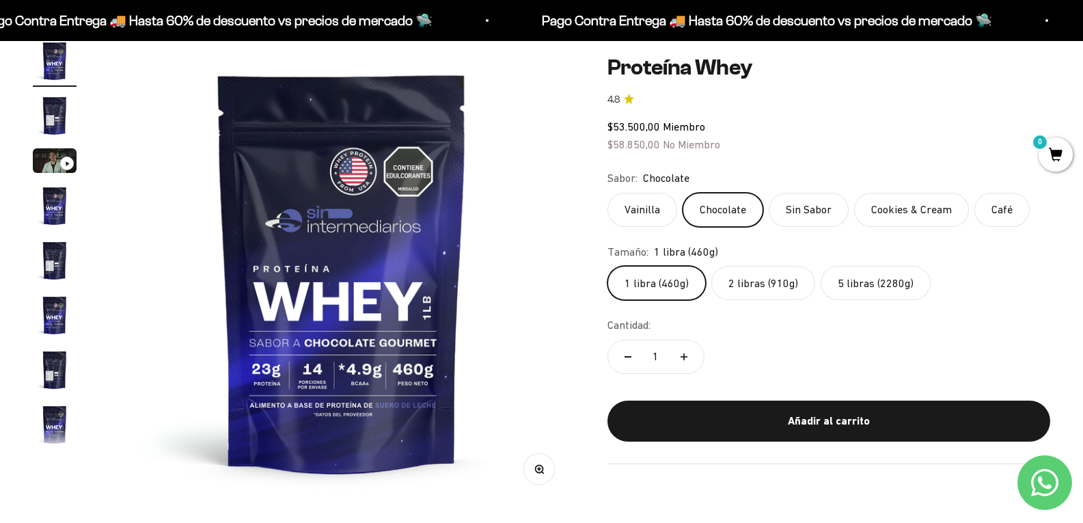
click at [672, 206] on label "Vainilla" at bounding box center [642, 210] width 70 height 34
click at [607, 193] on input "Vainilla" at bounding box center [607, 192] width 1 height 1
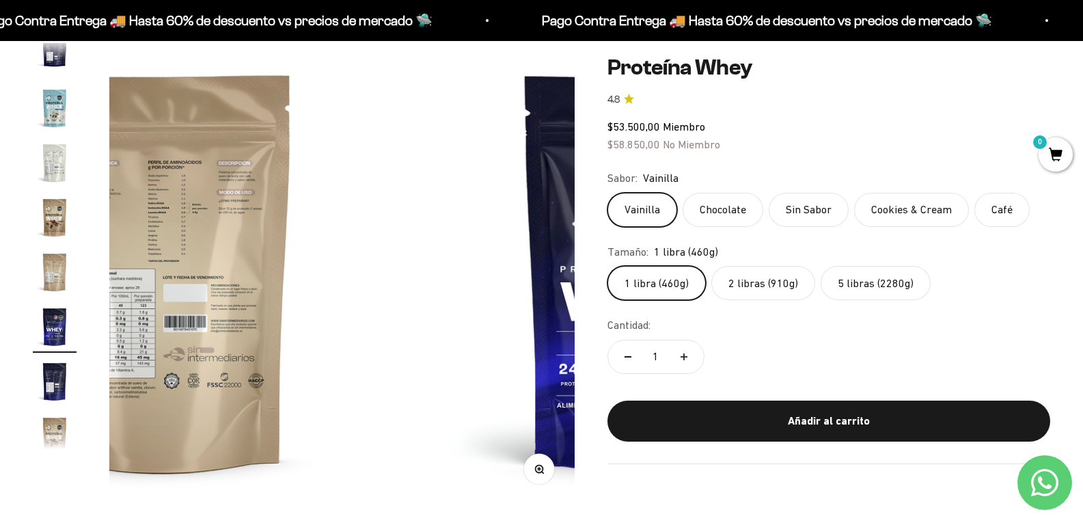
scroll to position [657, 0]
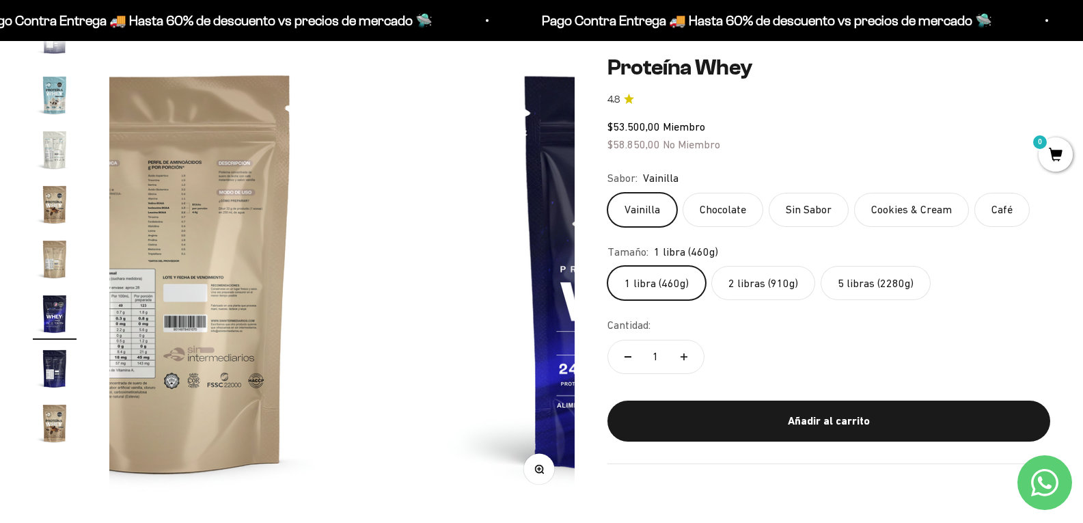
click at [745, 204] on label "Chocolate" at bounding box center [723, 210] width 81 height 34
click at [607, 193] on input "Chocolate" at bounding box center [607, 192] width 1 height 1
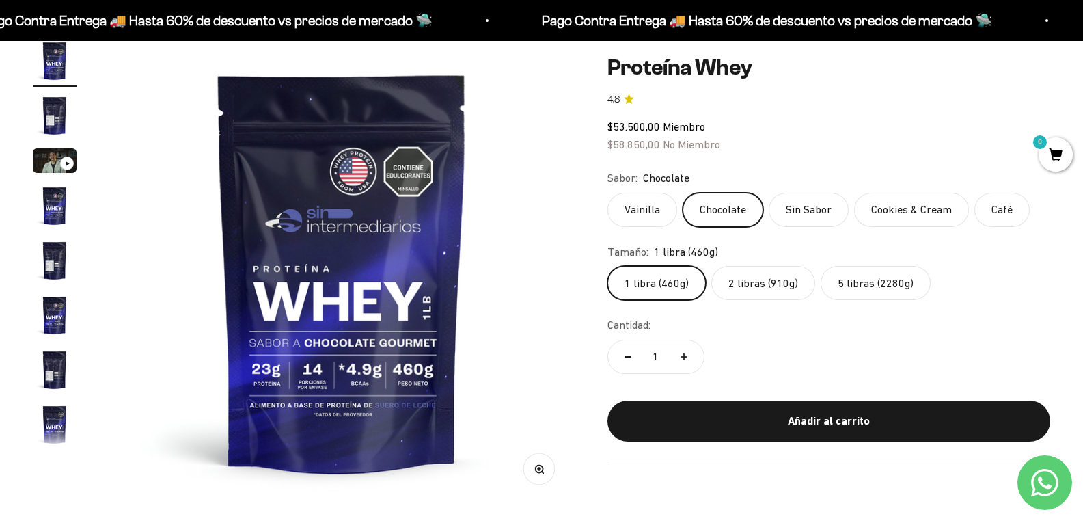
click at [677, 204] on label "Vainilla" at bounding box center [642, 210] width 70 height 34
click at [607, 193] on input "Vainilla" at bounding box center [607, 192] width 1 height 1
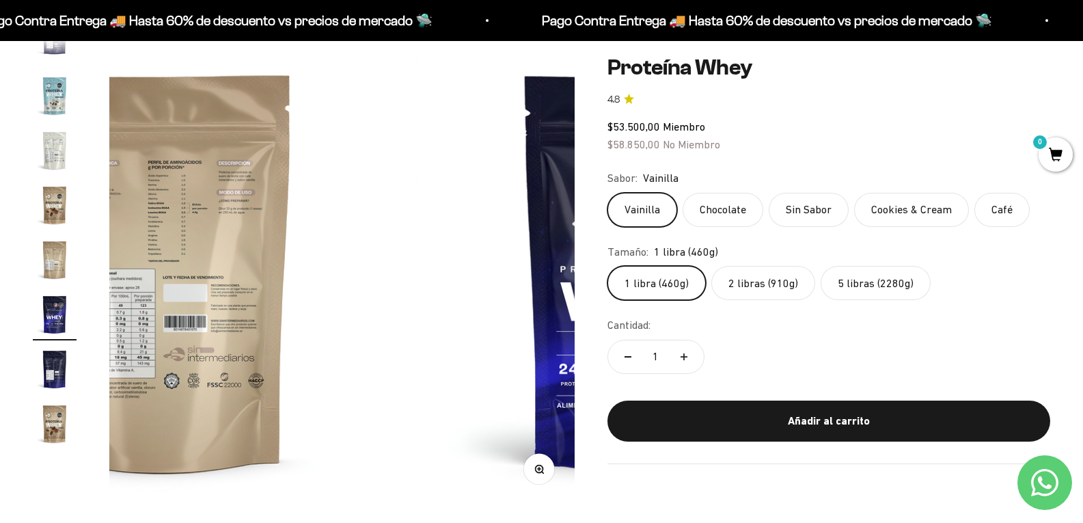
scroll to position [657, 0]
click at [734, 205] on label "Chocolate" at bounding box center [723, 210] width 81 height 34
click at [607, 193] on input "Chocolate" at bounding box center [607, 192] width 1 height 1
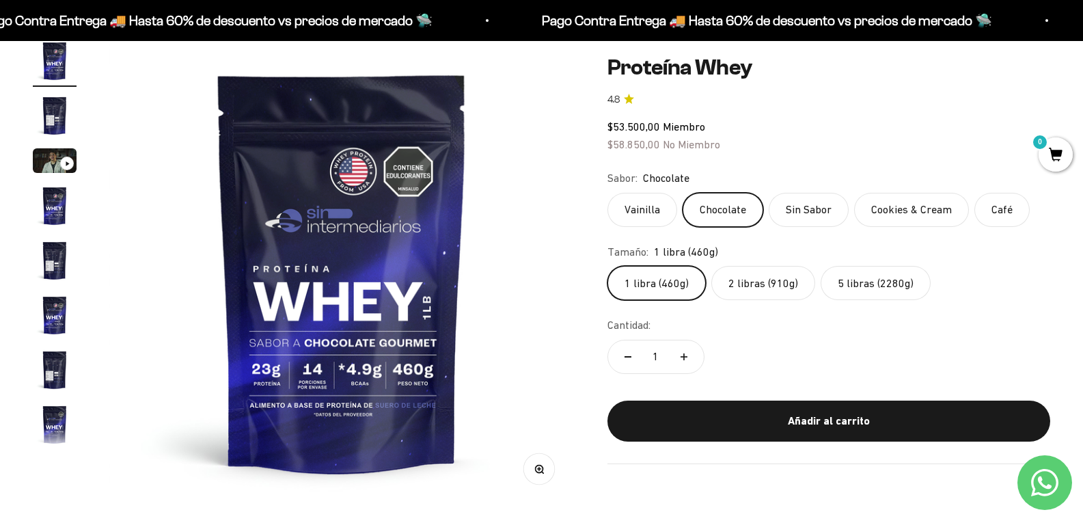
click at [664, 207] on label "Vainilla" at bounding box center [642, 210] width 70 height 34
click at [607, 193] on input "Vainilla" at bounding box center [607, 192] width 1 height 1
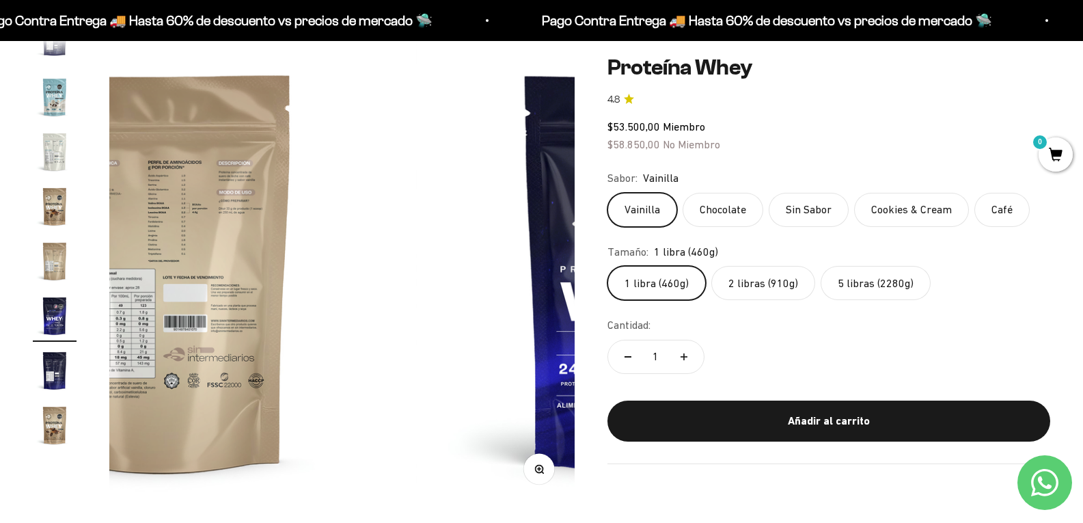
scroll to position [657, 0]
click at [736, 204] on label "Chocolate" at bounding box center [723, 210] width 81 height 34
click at [607, 193] on input "Chocolate" at bounding box center [607, 192] width 1 height 1
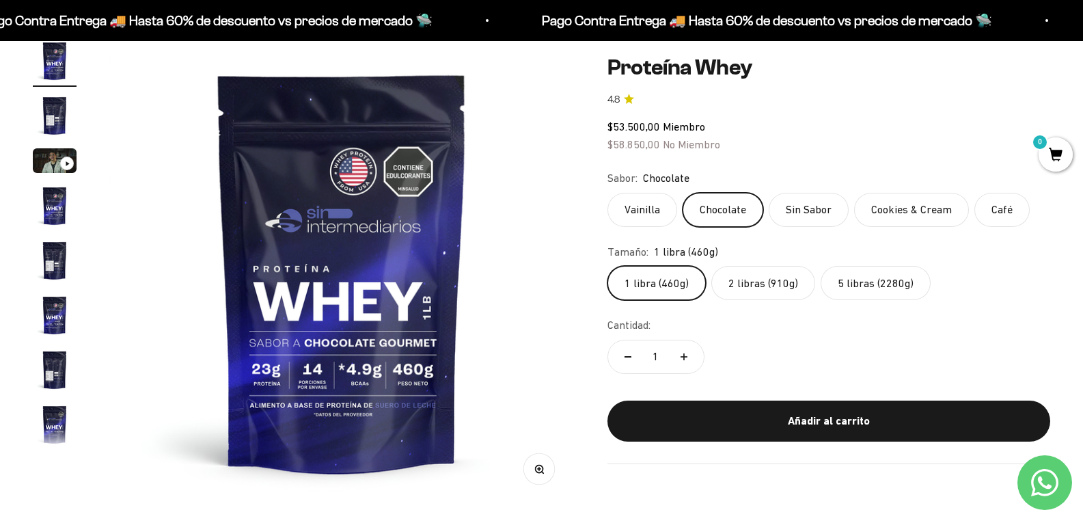
click at [53, 117] on img "Ir al artículo 2" at bounding box center [55, 116] width 44 height 44
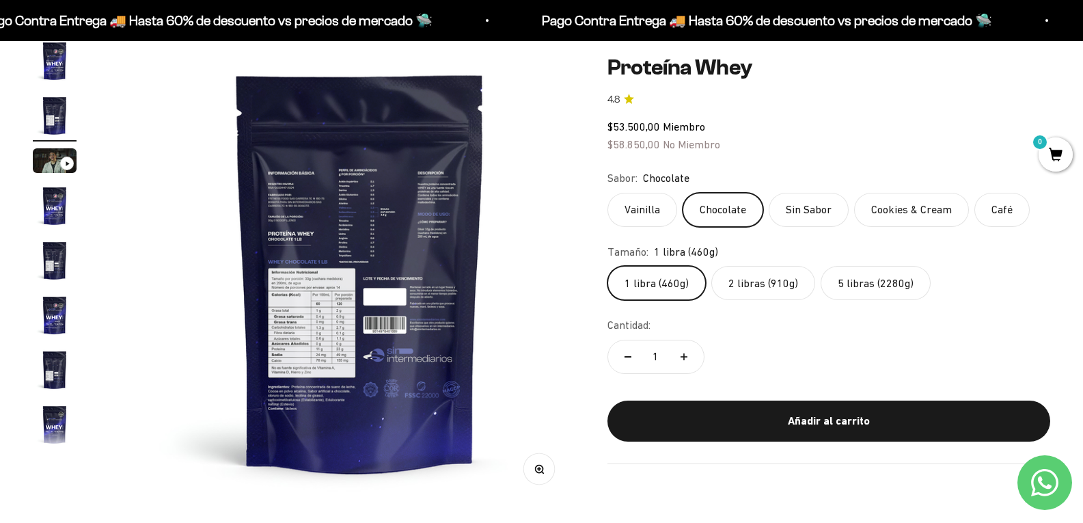
click at [523, 467] on button "Zoom" at bounding box center [538, 468] width 31 height 31
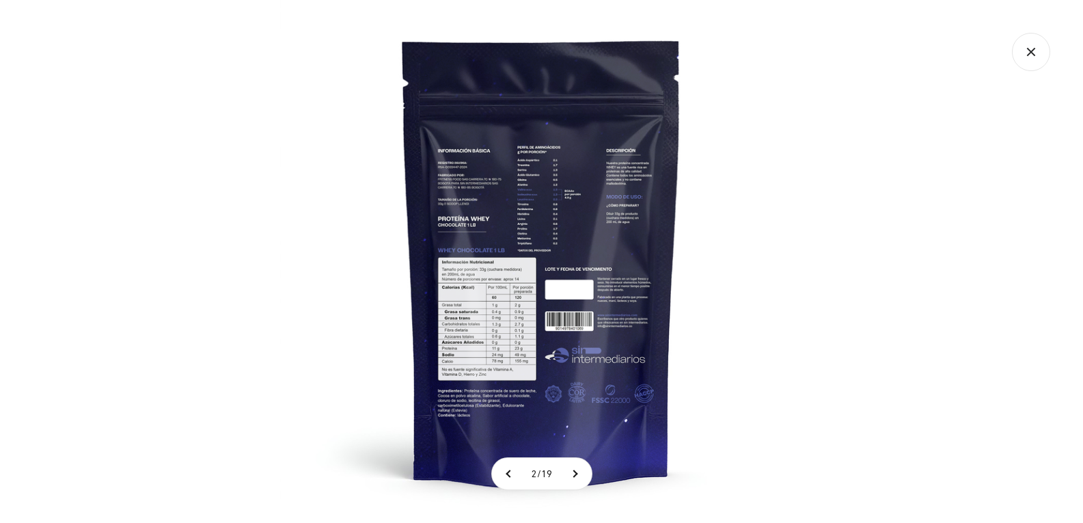
click at [544, 223] on img at bounding box center [541, 261] width 523 height 523
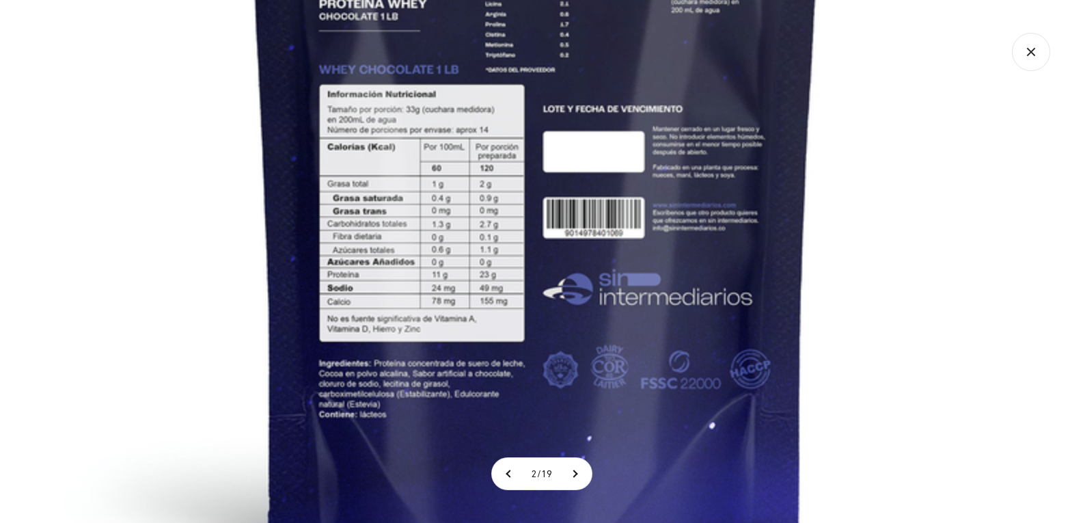
click at [473, 159] on img at bounding box center [535, 92] width 1093 height 1093
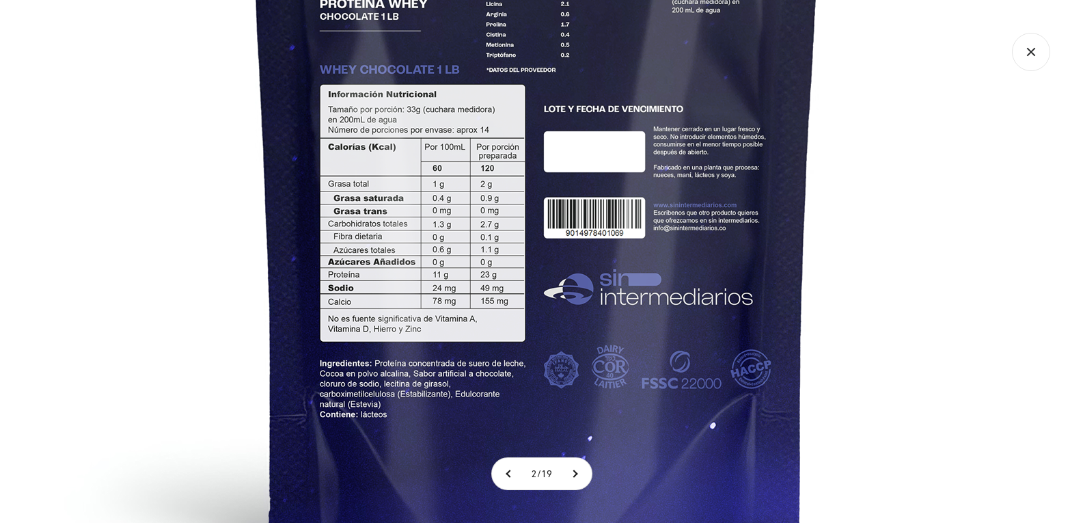
click at [877, 301] on img at bounding box center [536, 92] width 1093 height 1093
